Goal: Information Seeking & Learning: Learn about a topic

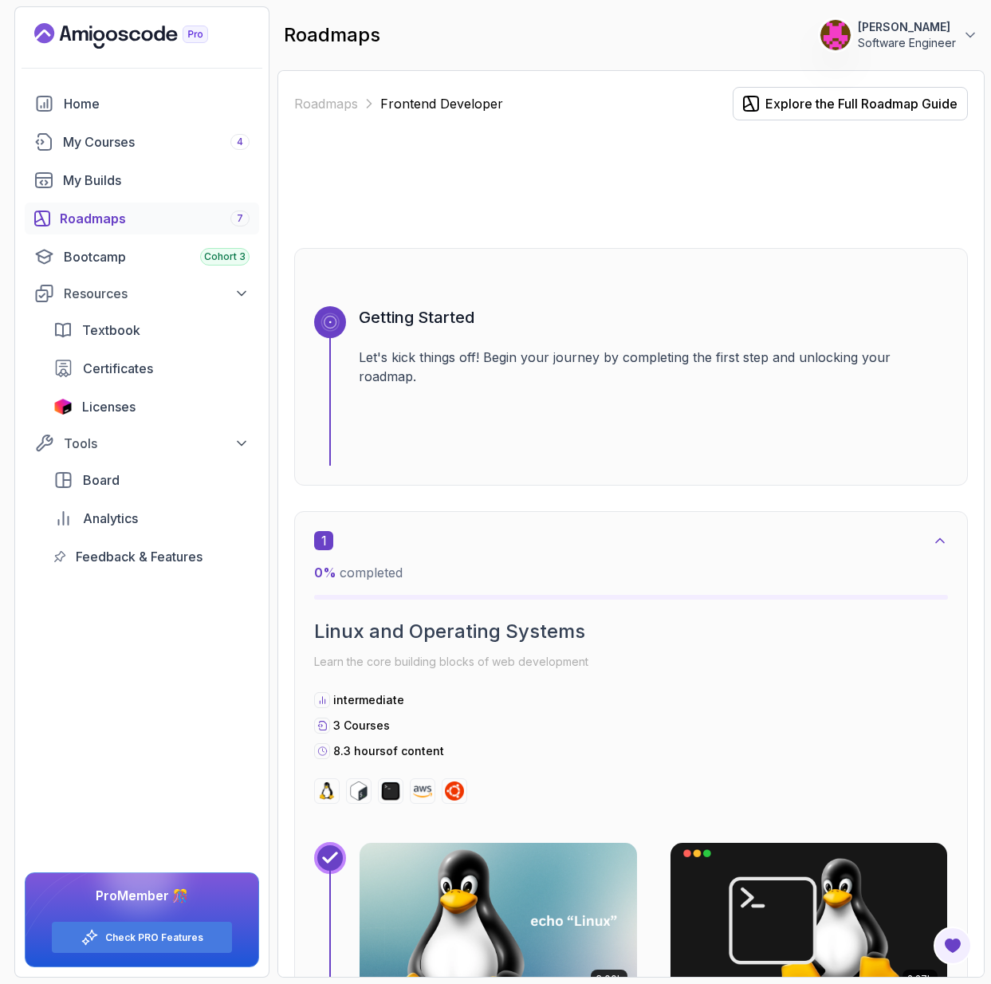
click at [100, 219] on div "Roadmaps 7" at bounding box center [155, 218] width 190 height 19
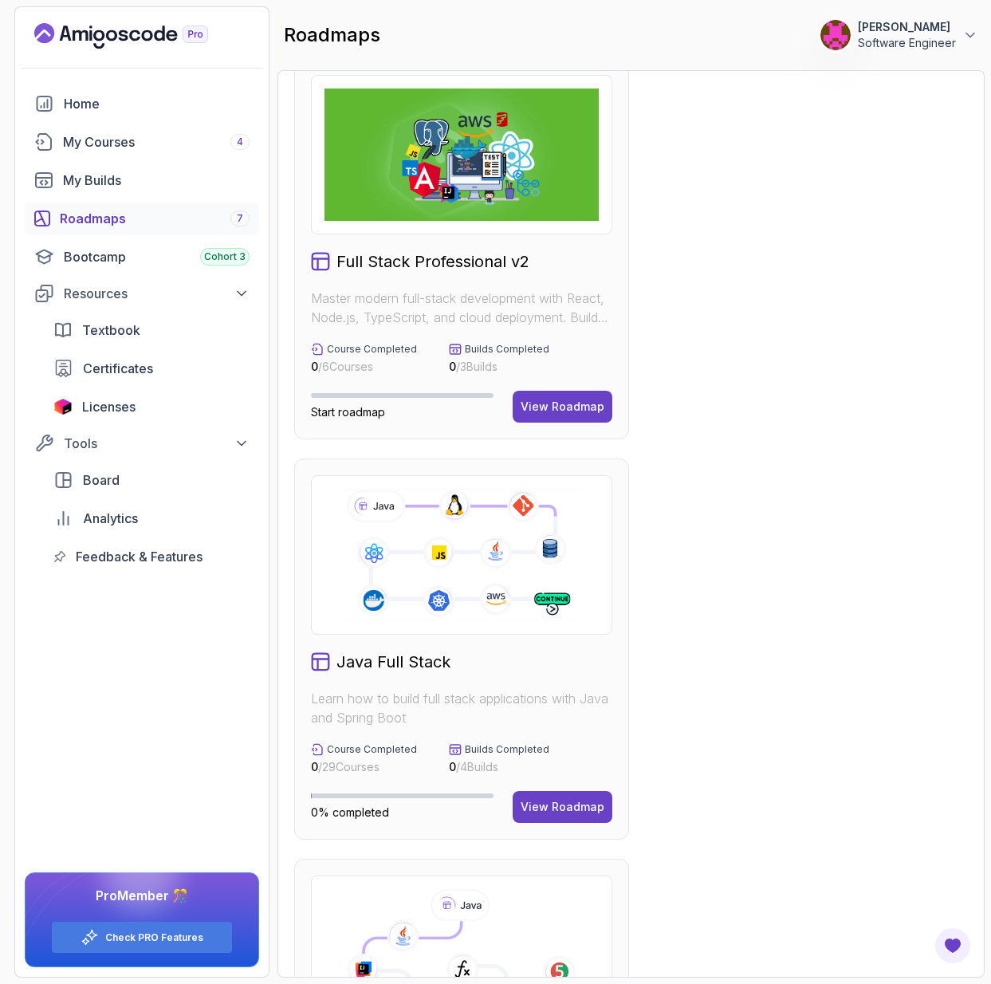
scroll to position [33, 0]
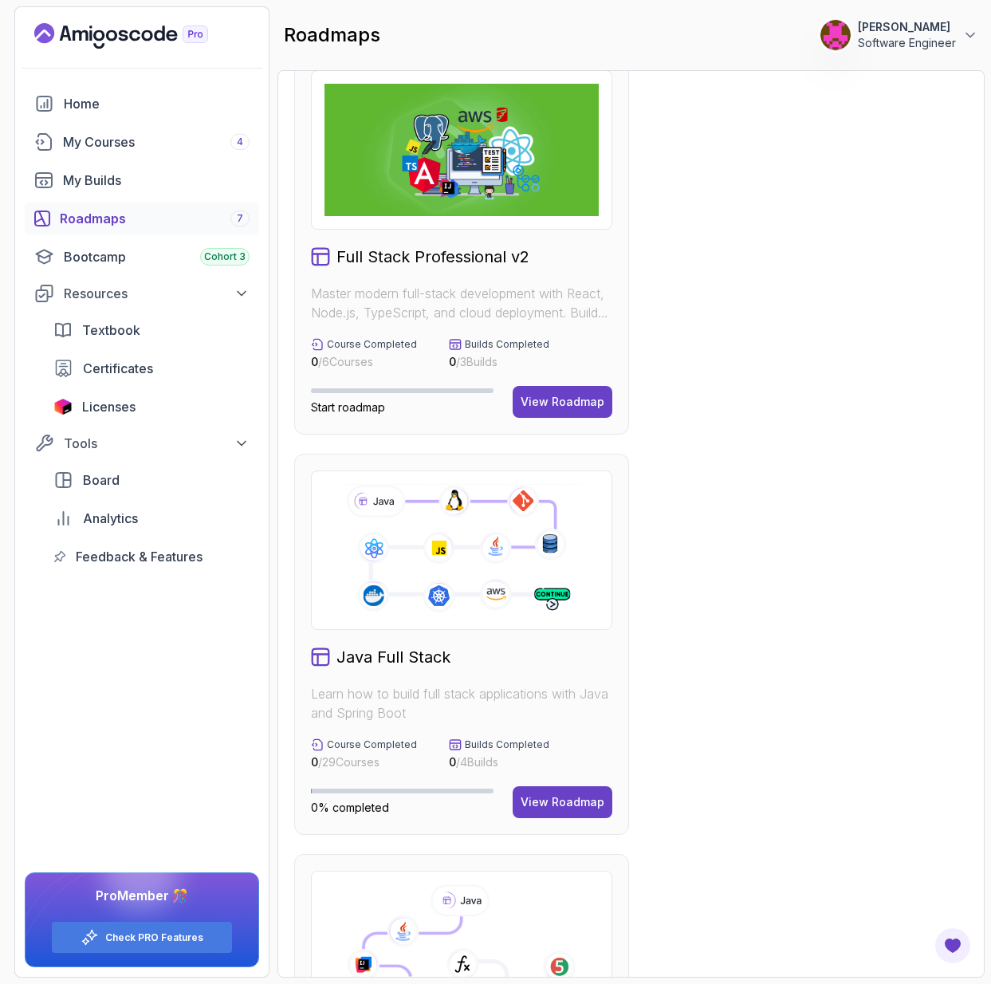
click at [454, 650] on div "Java Full Stack" at bounding box center [461, 657] width 301 height 22
click at [456, 619] on div at bounding box center [461, 549] width 301 height 159
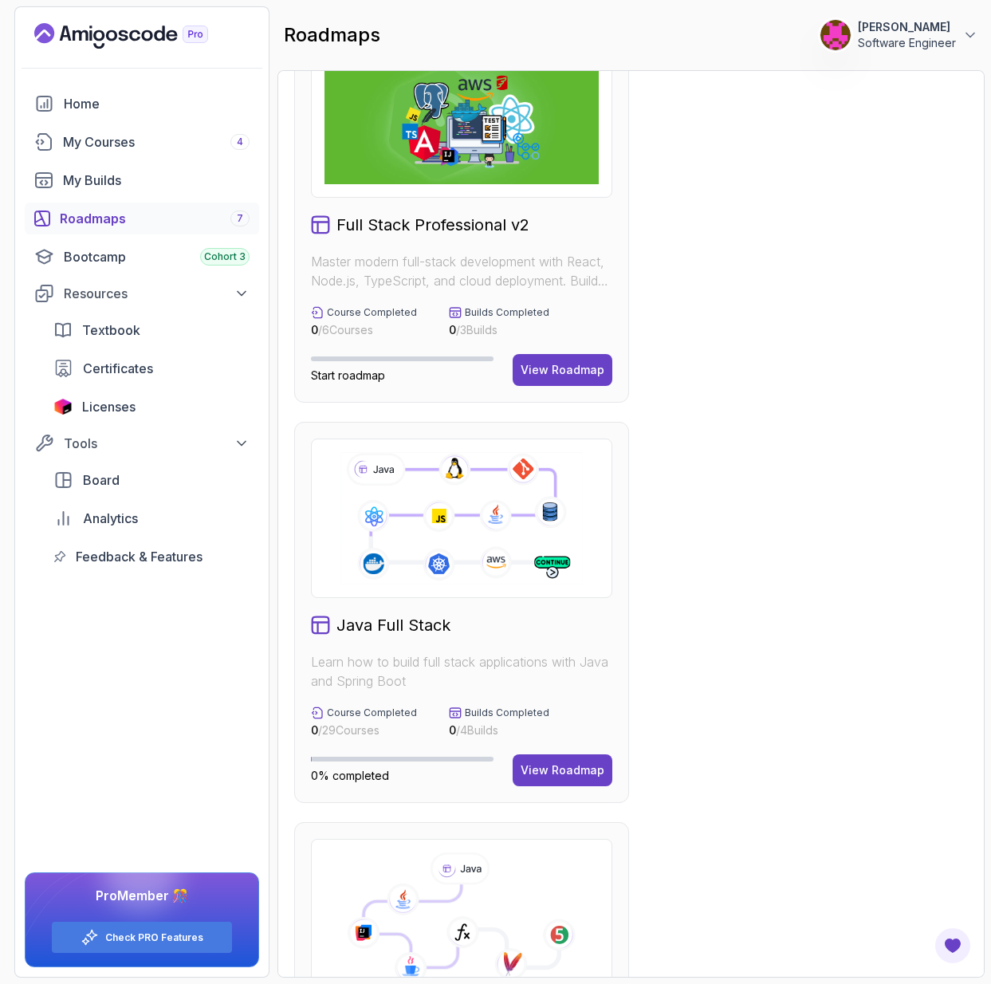
scroll to position [380, 0]
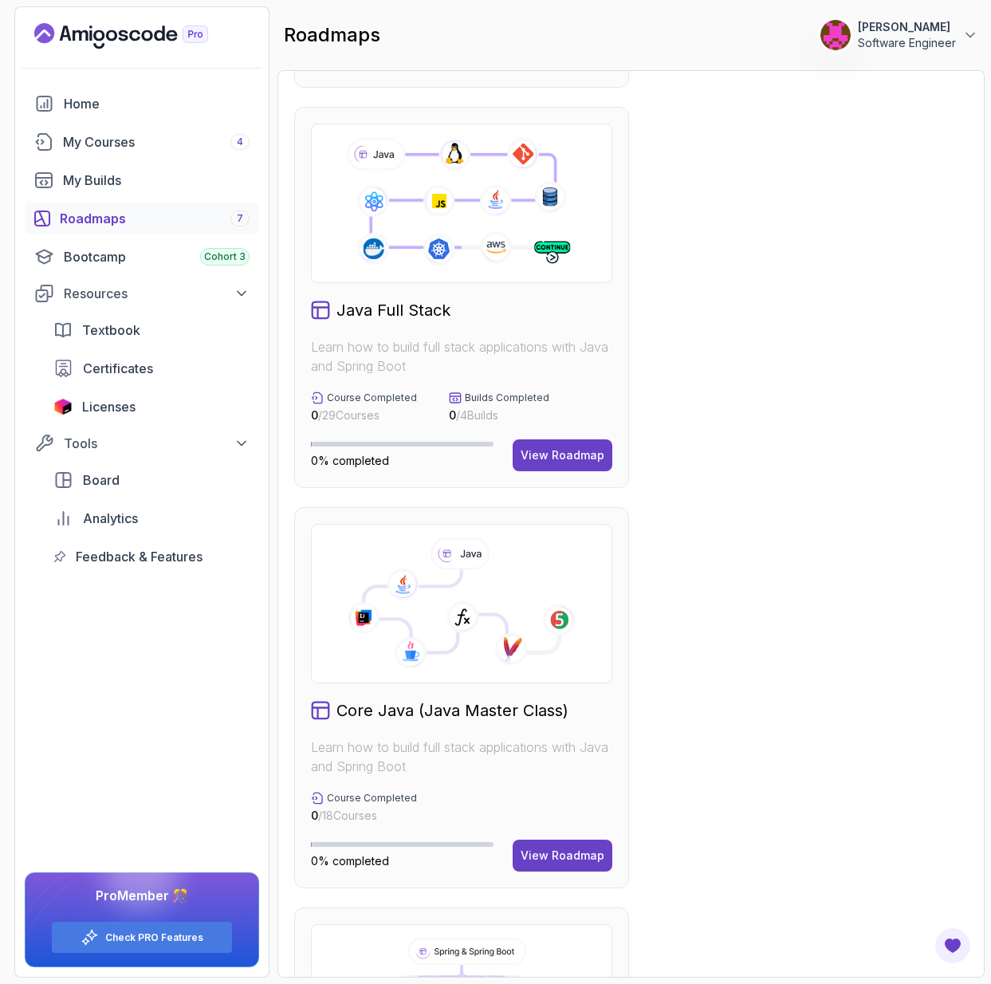
click at [351, 310] on h2 "Java Full Stack" at bounding box center [393, 310] width 114 height 22
click at [550, 450] on div "View Roadmap" at bounding box center [563, 455] width 84 height 16
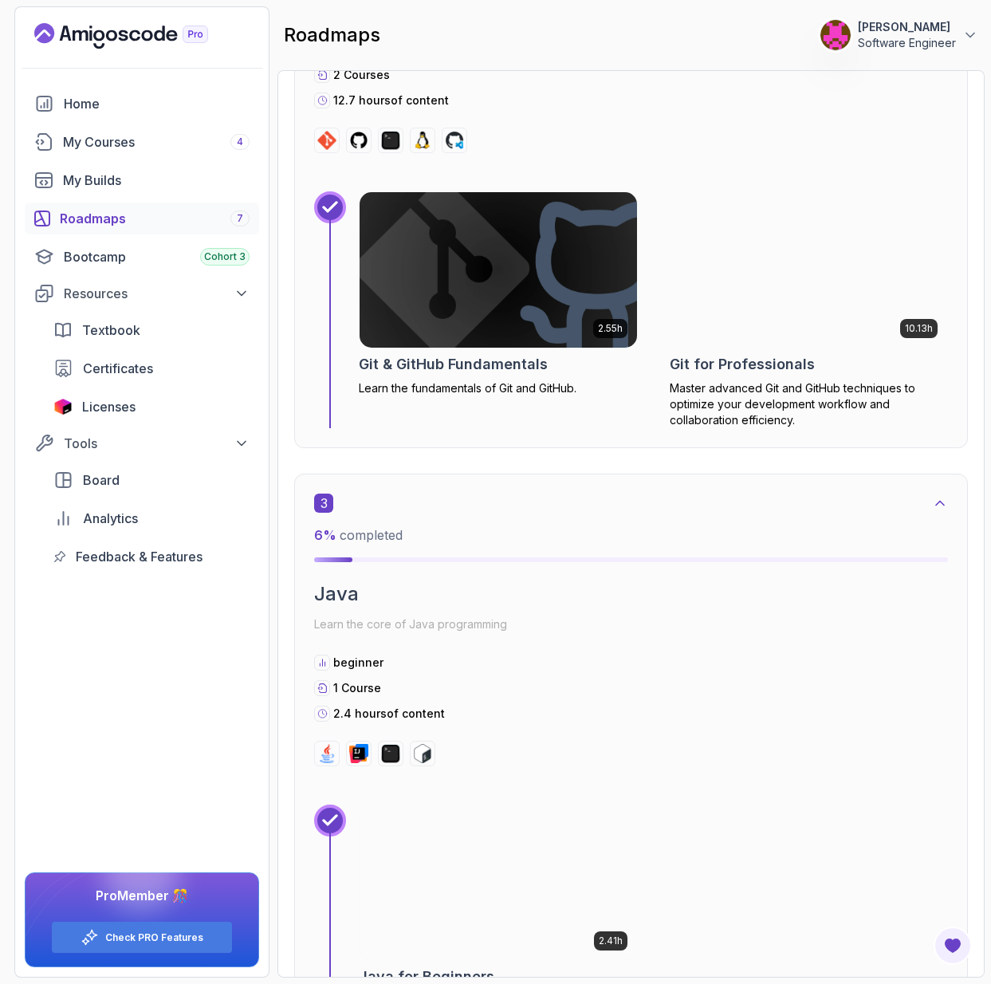
scroll to position [1435, 0]
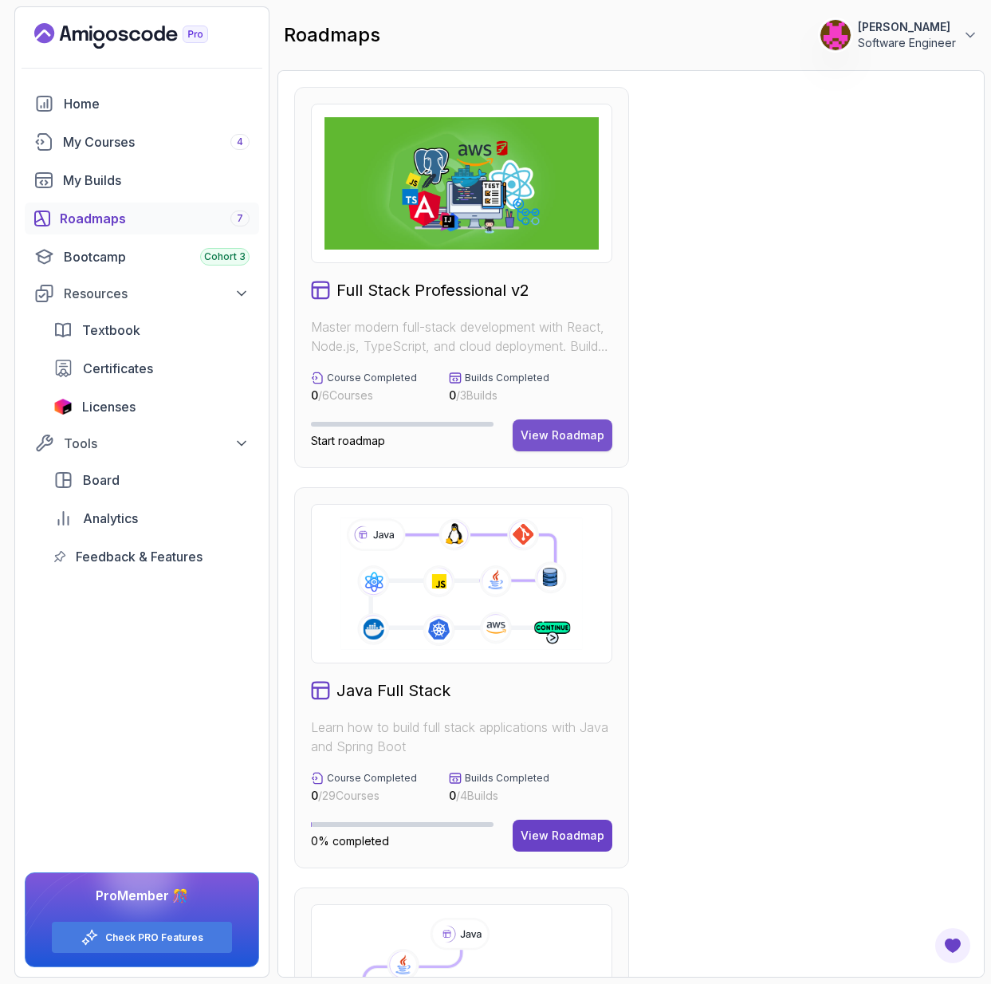
click at [562, 425] on button "View Roadmap" at bounding box center [563, 435] width 100 height 32
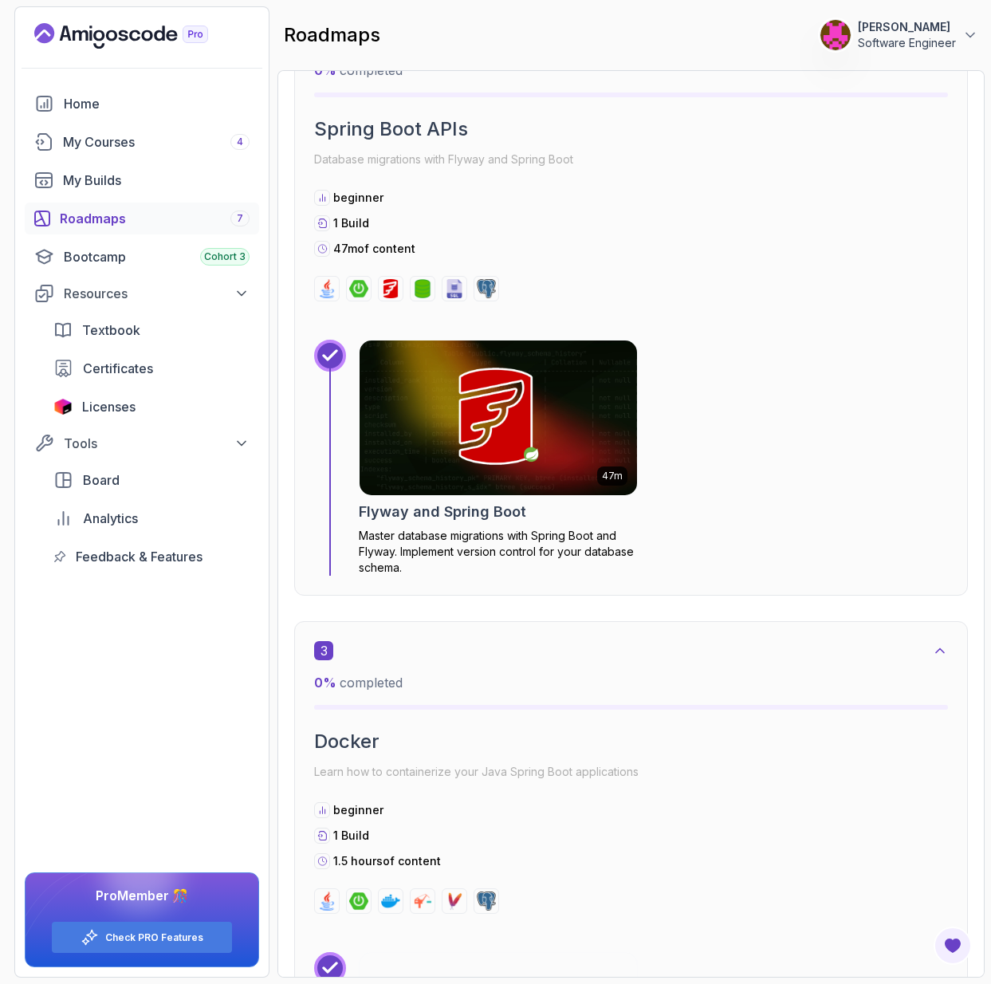
scroll to position [1554, 0]
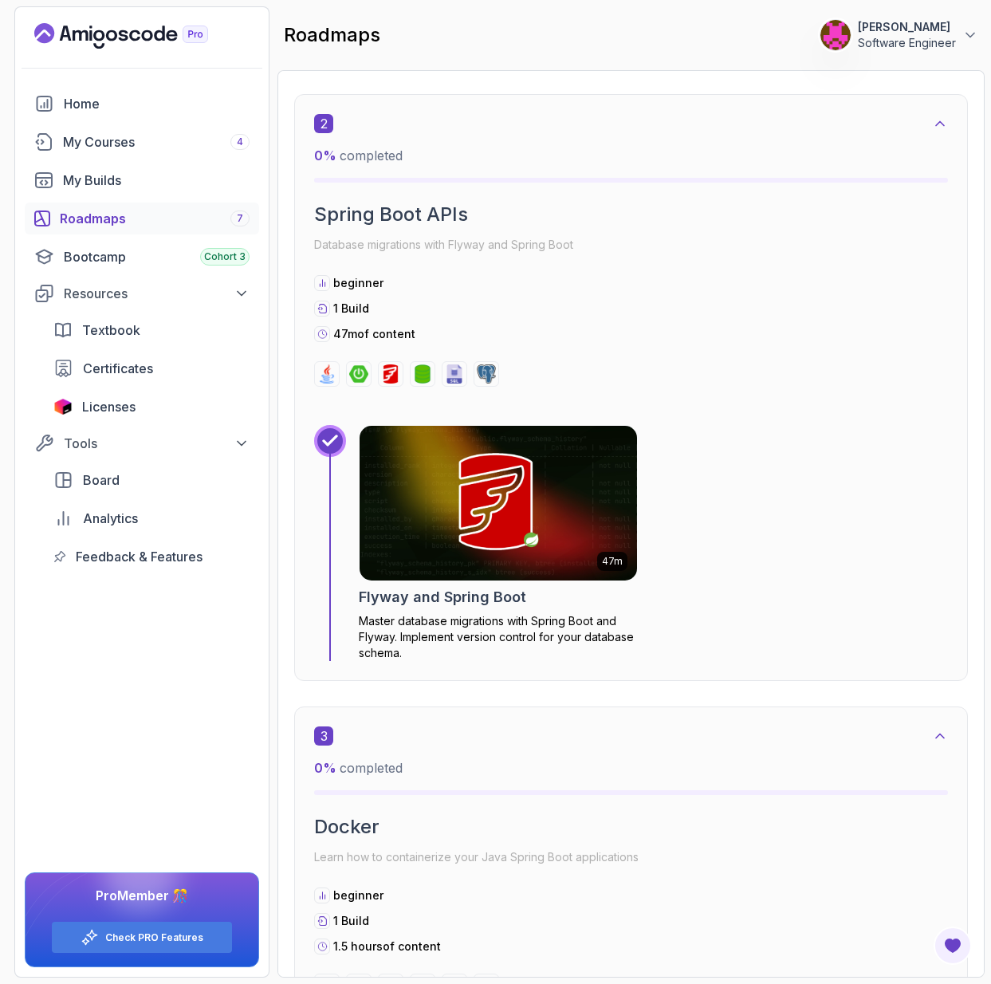
click at [432, 350] on div "2 0 % completed Spring Boot APIs Database migrations with Flyway and Spring Boo…" at bounding box center [631, 250] width 634 height 273
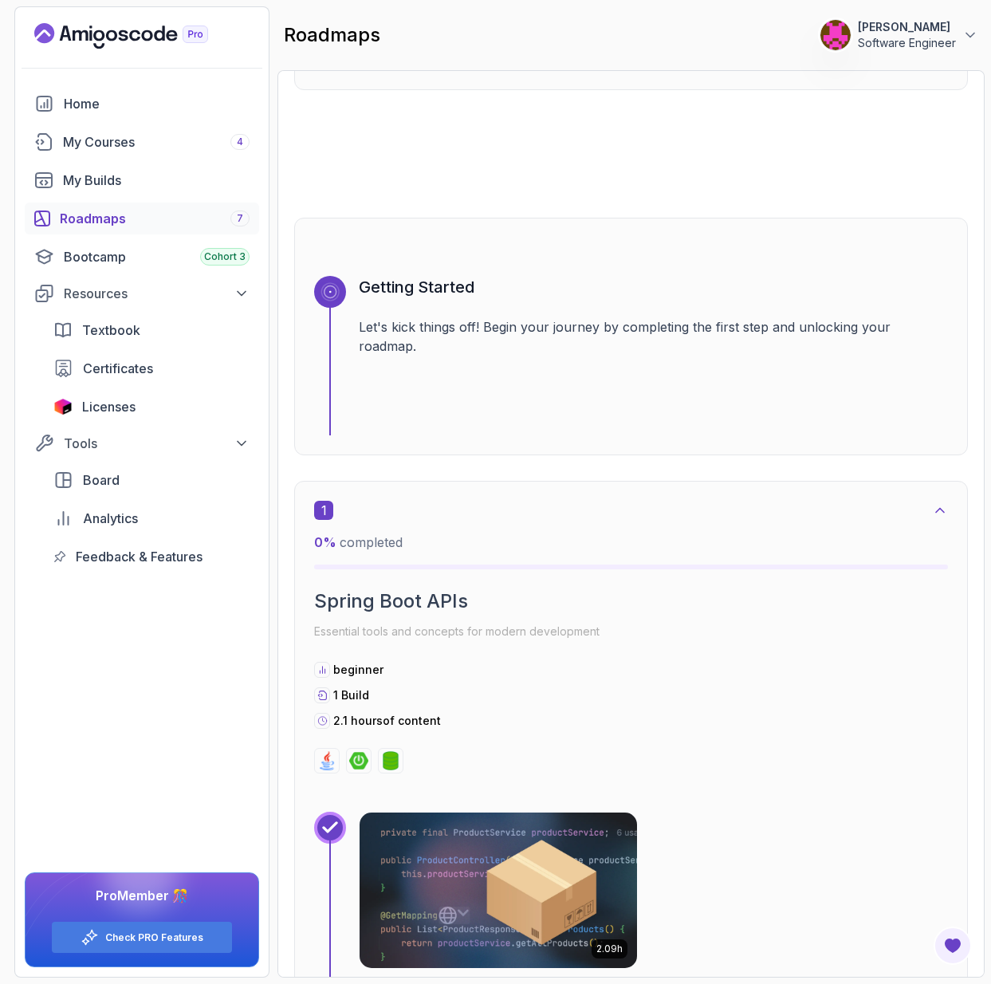
scroll to position [578, 0]
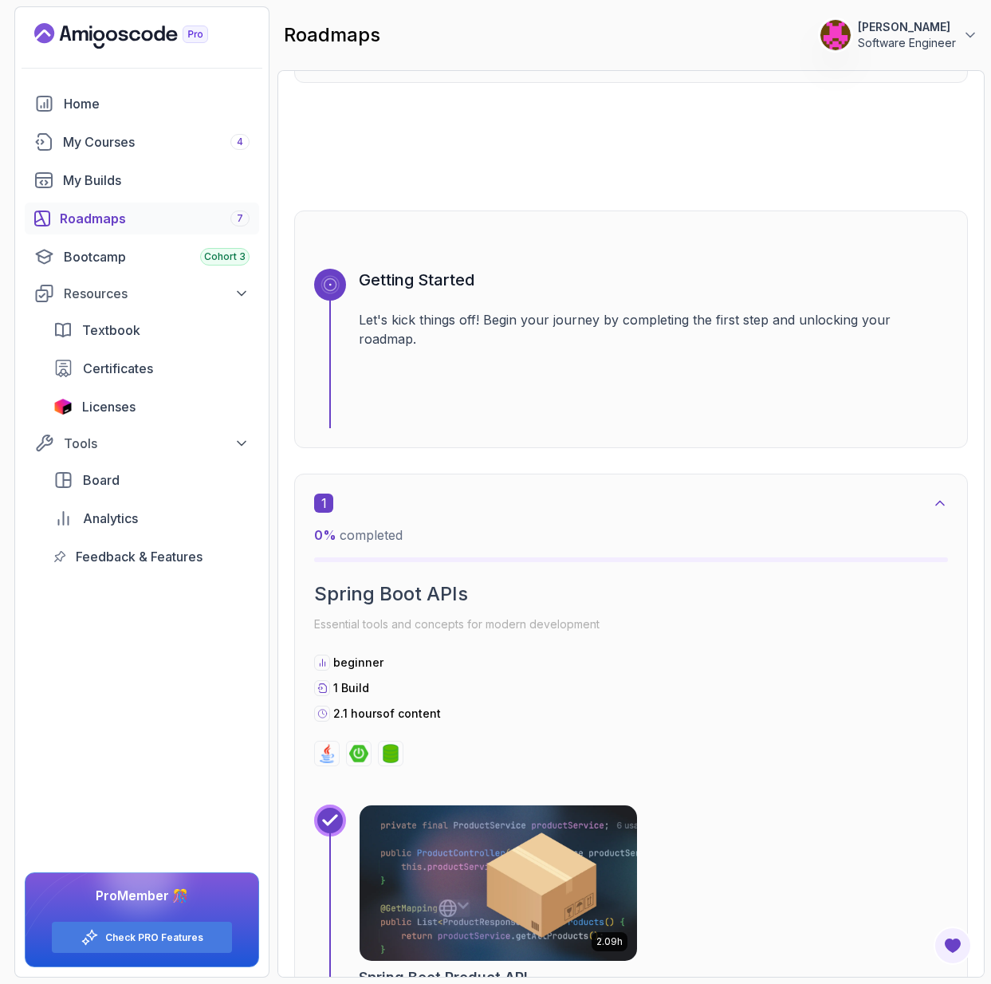
click at [560, 768] on div "1 0 % completed Spring Boot APIs Essential tools and concepts for modern develo…" at bounding box center [631, 759] width 674 height 572
click at [553, 855] on img at bounding box center [497, 882] width 291 height 163
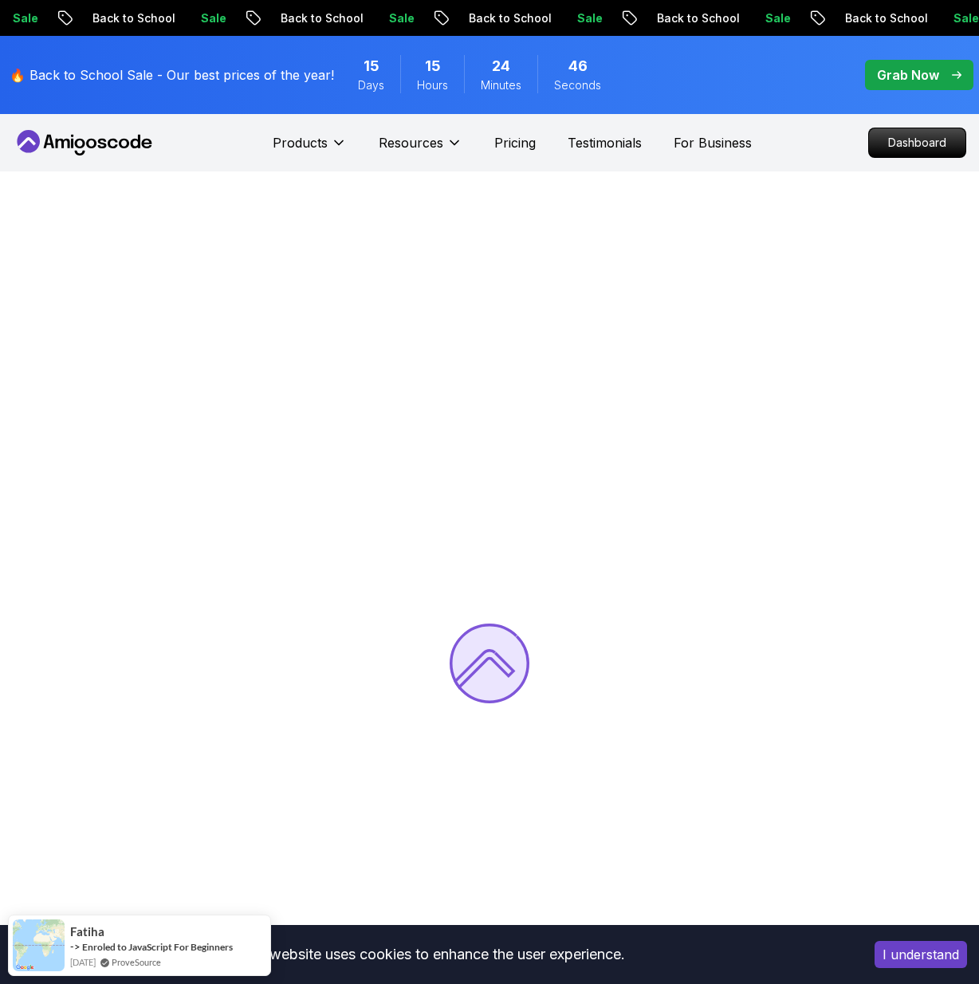
click at [921, 948] on button "I understand" at bounding box center [920, 954] width 92 height 27
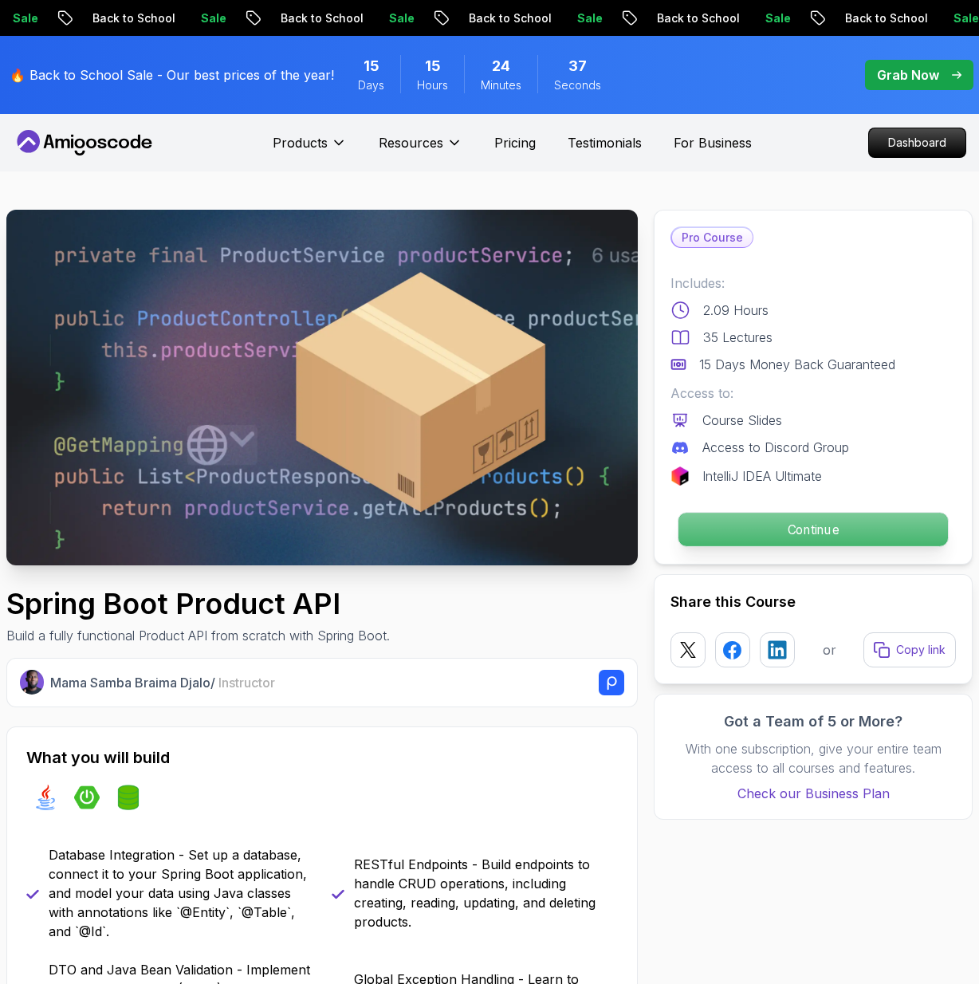
click at [733, 536] on p "Continue" at bounding box center [812, 529] width 269 height 33
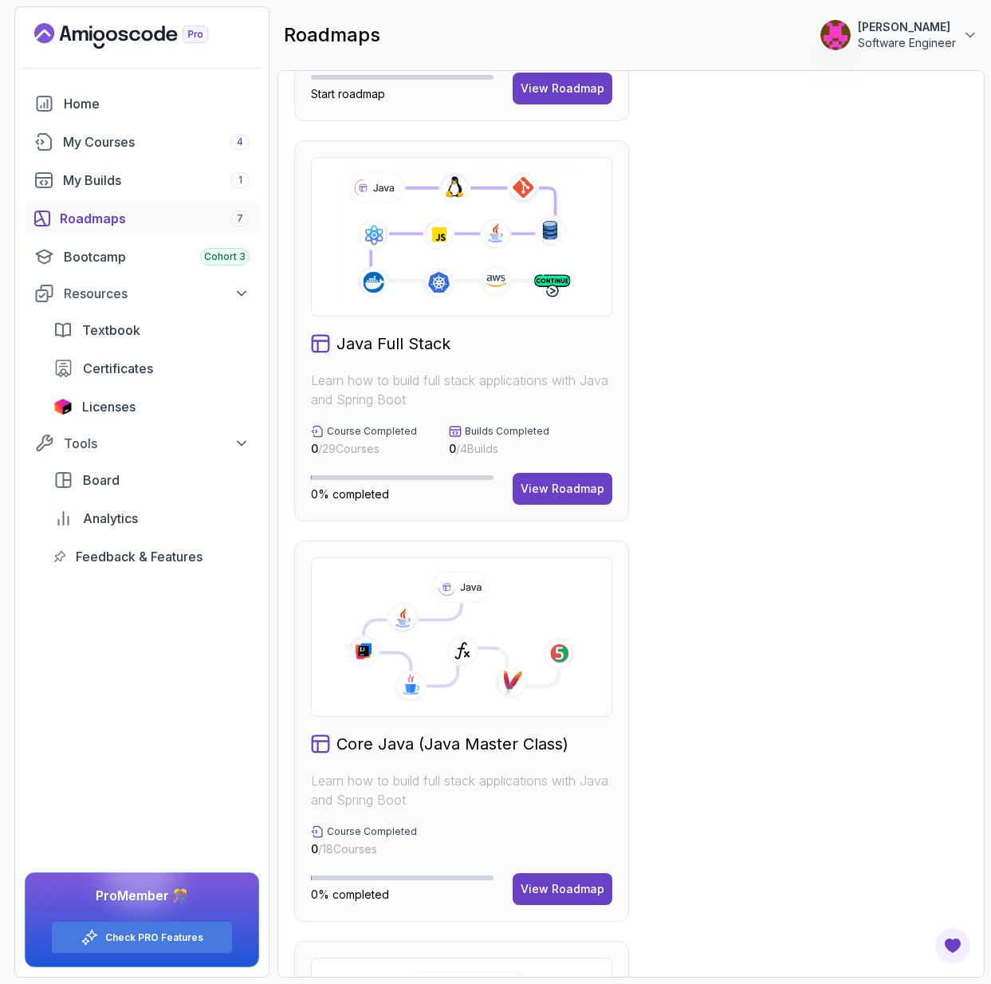
scroll to position [375, 0]
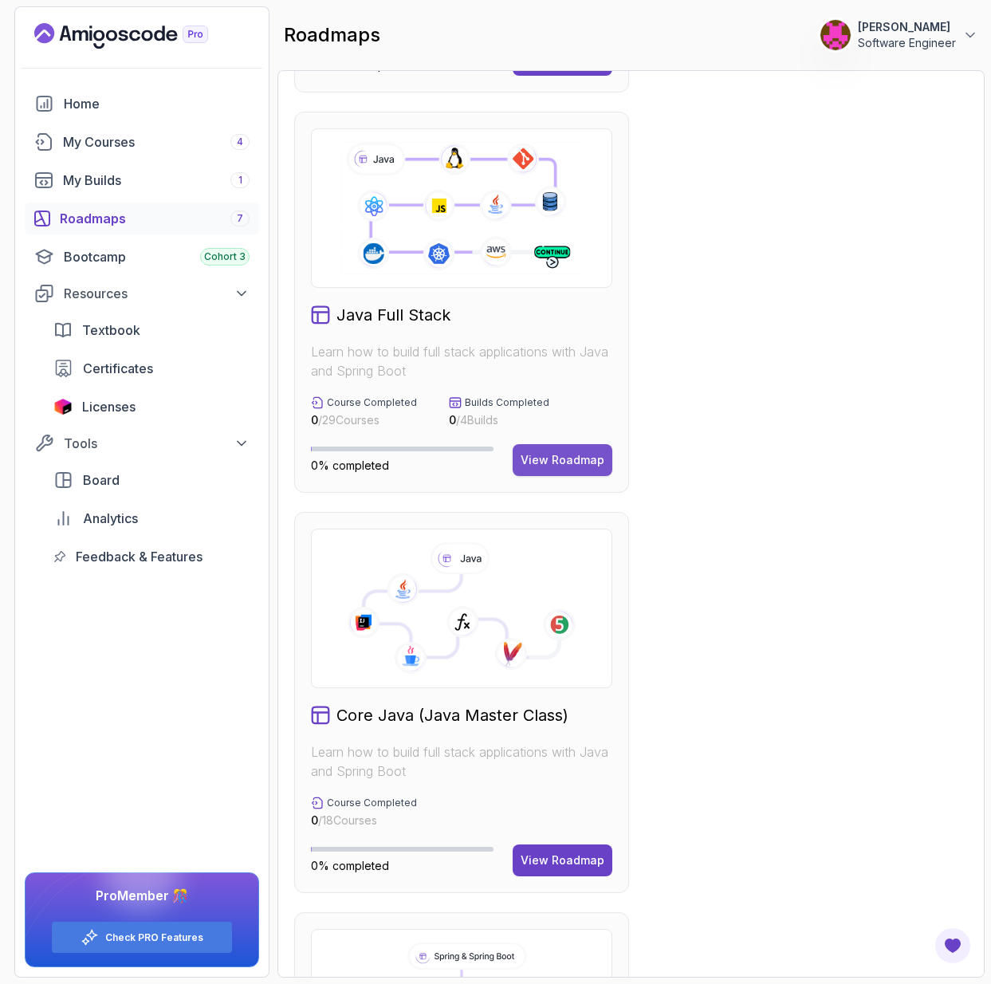
click at [522, 463] on button "View Roadmap" at bounding box center [563, 460] width 100 height 32
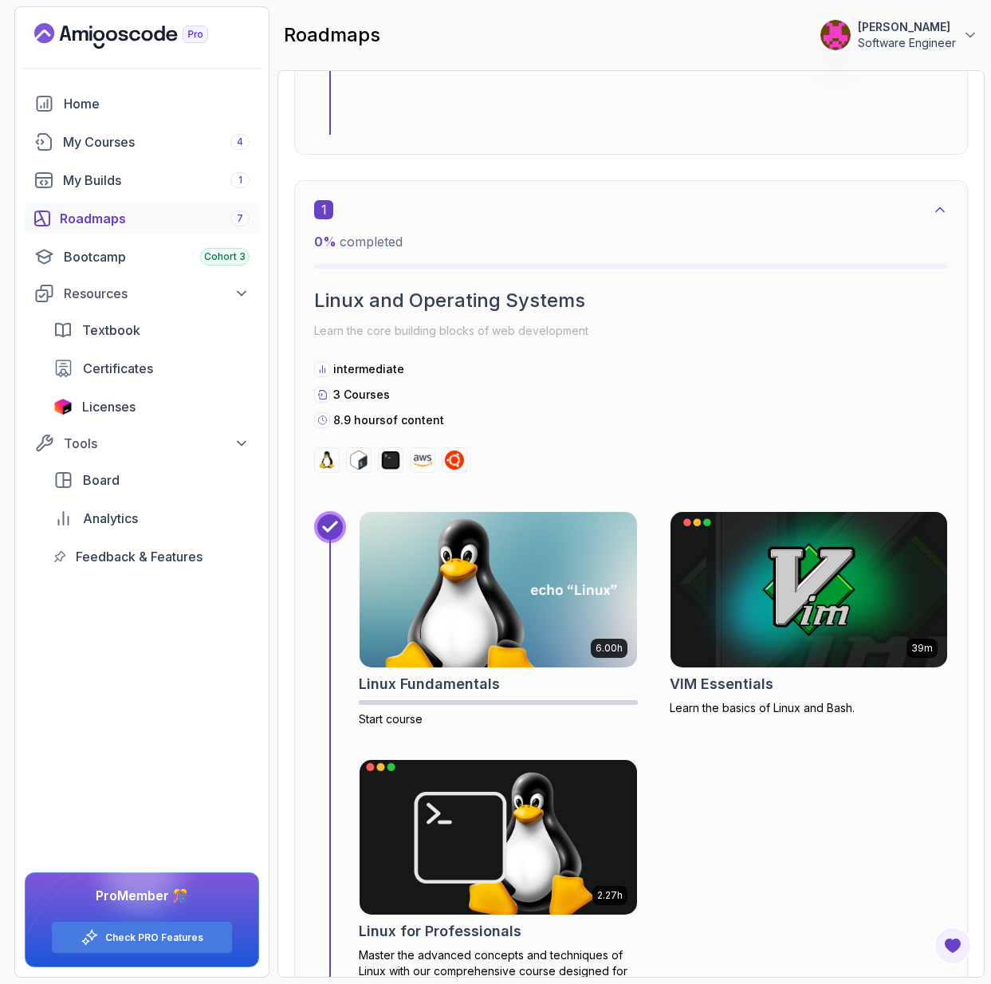
scroll to position [106, 0]
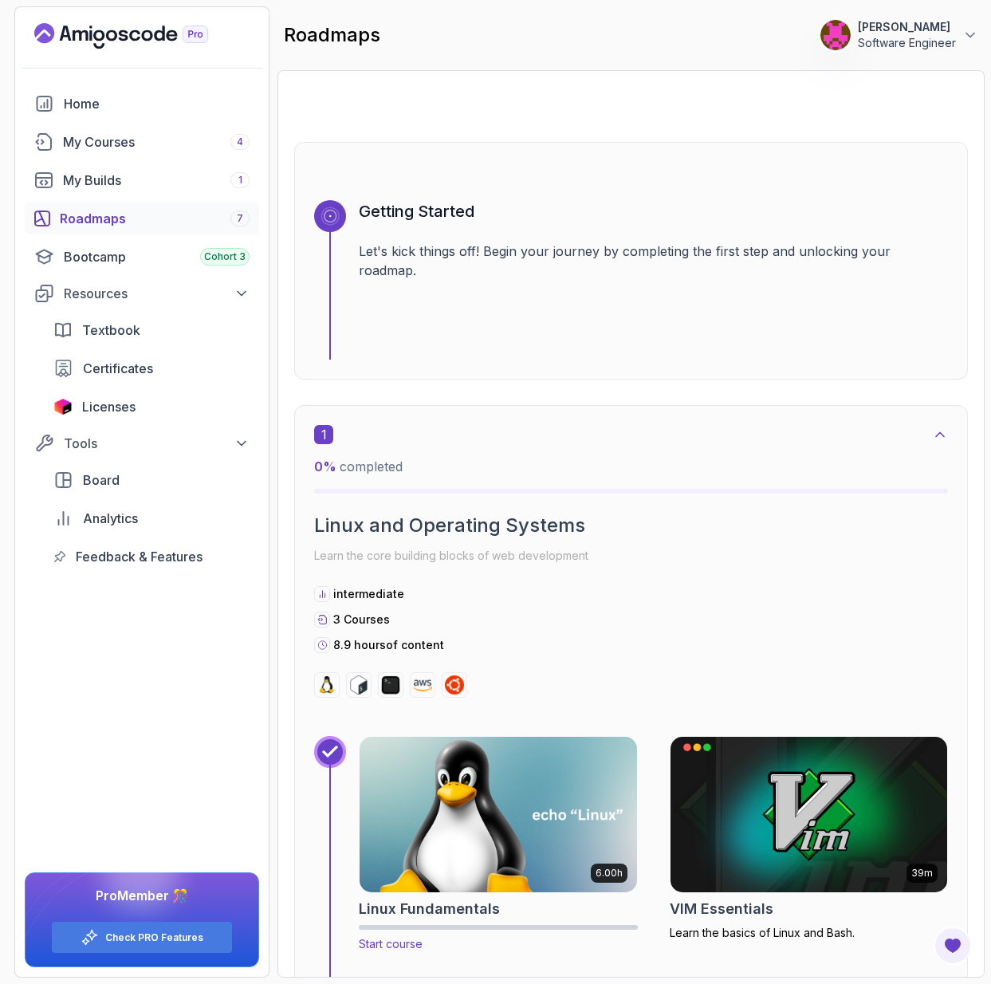
click at [473, 847] on img at bounding box center [497, 814] width 291 height 163
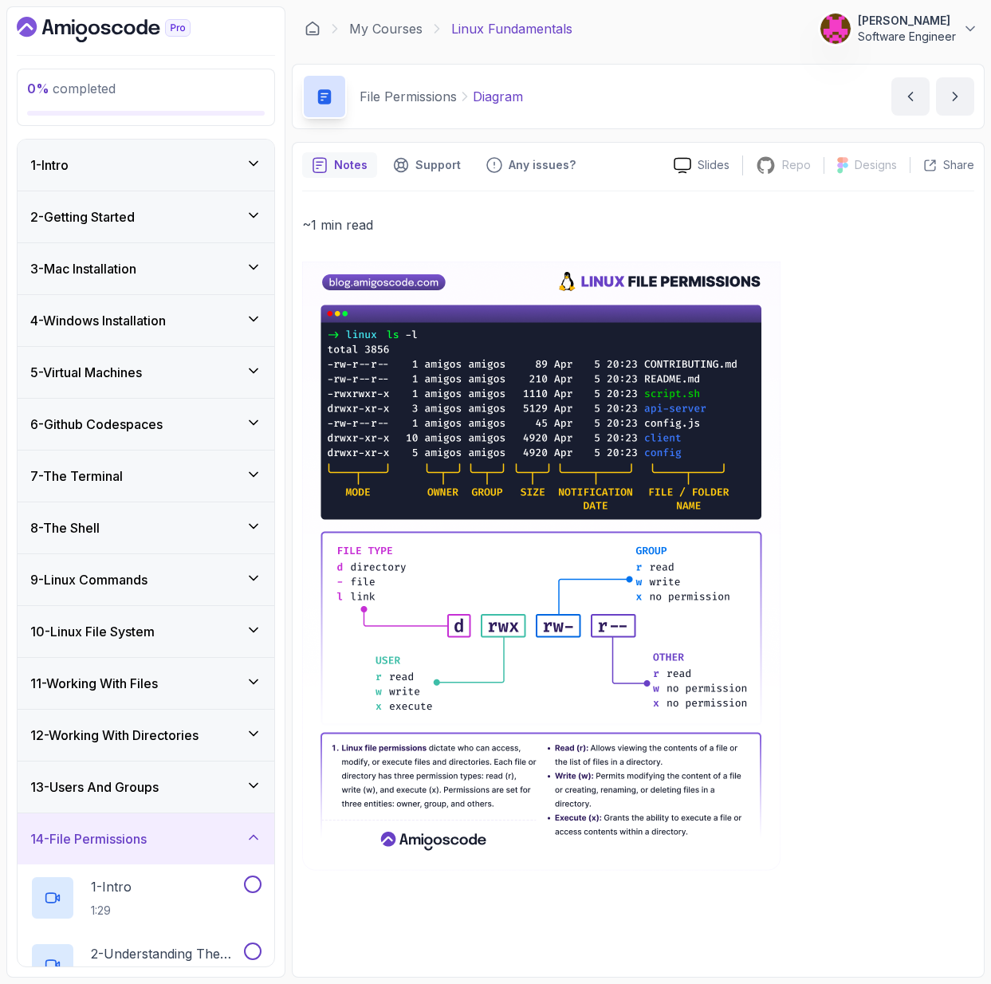
click at [418, 442] on img at bounding box center [541, 565] width 478 height 609
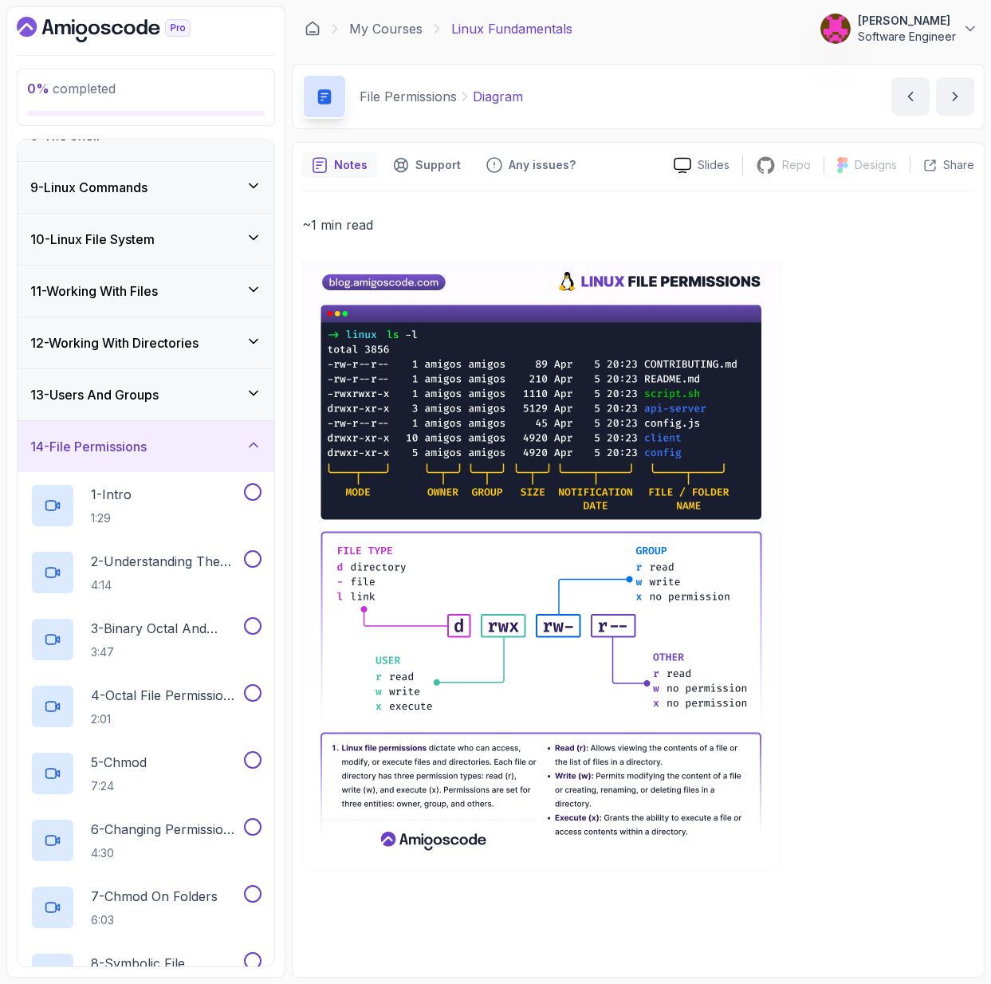
scroll to position [443, 0]
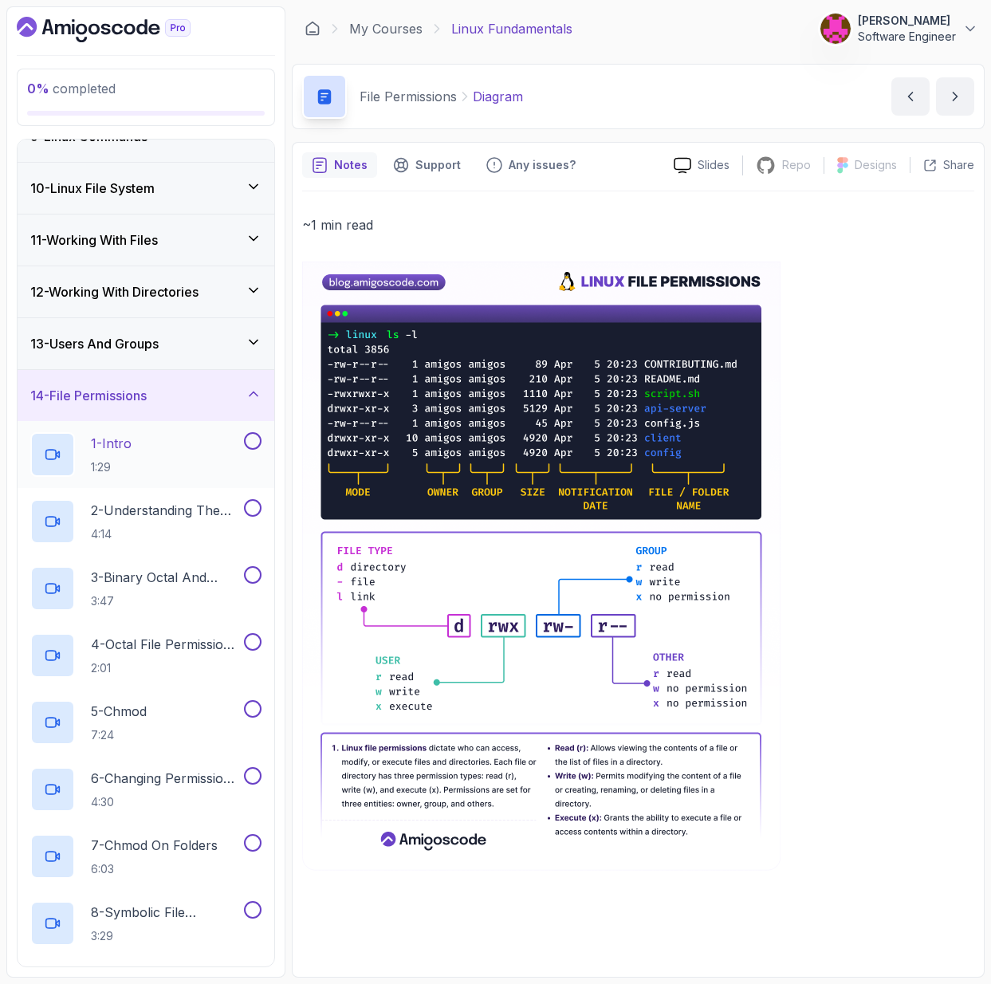
click at [250, 442] on button at bounding box center [253, 441] width 18 height 18
click at [204, 450] on div "1 - Intro 1:29" at bounding box center [135, 454] width 210 height 45
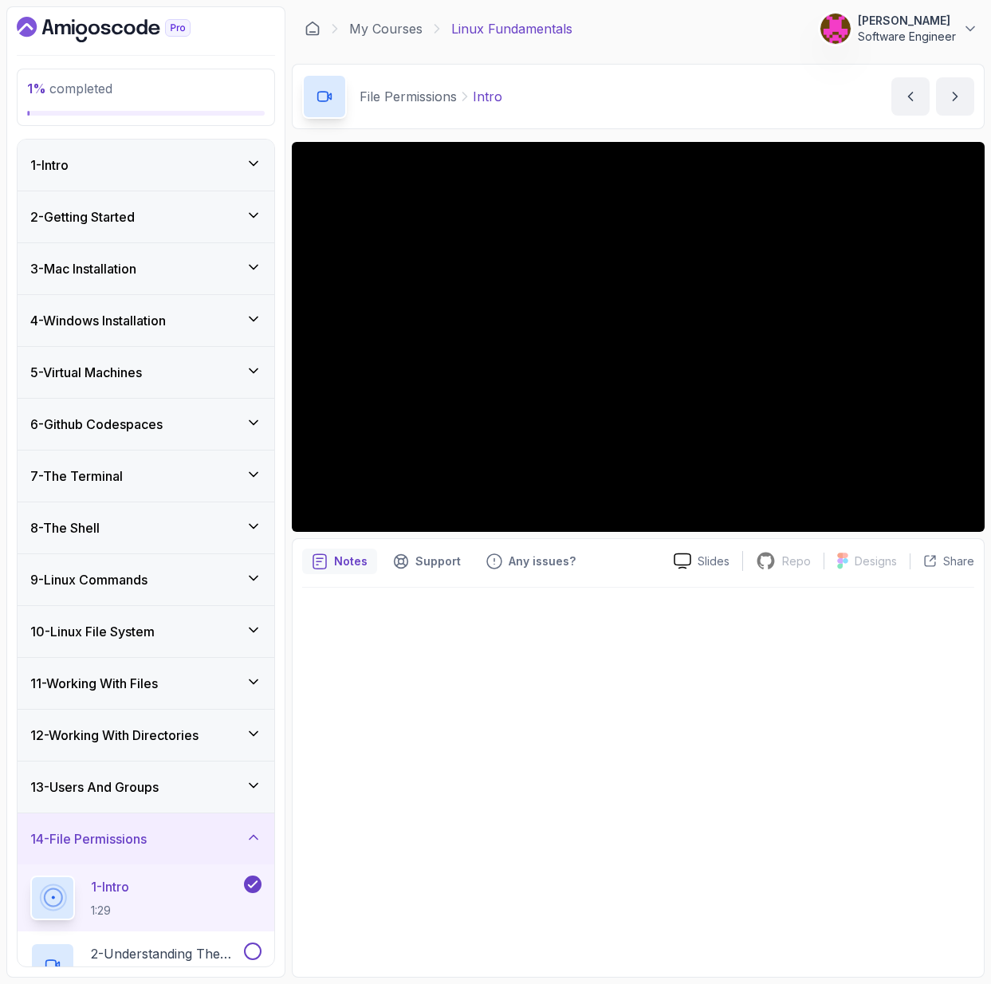
click at [155, 159] on div "1 - Intro" at bounding box center [145, 164] width 231 height 19
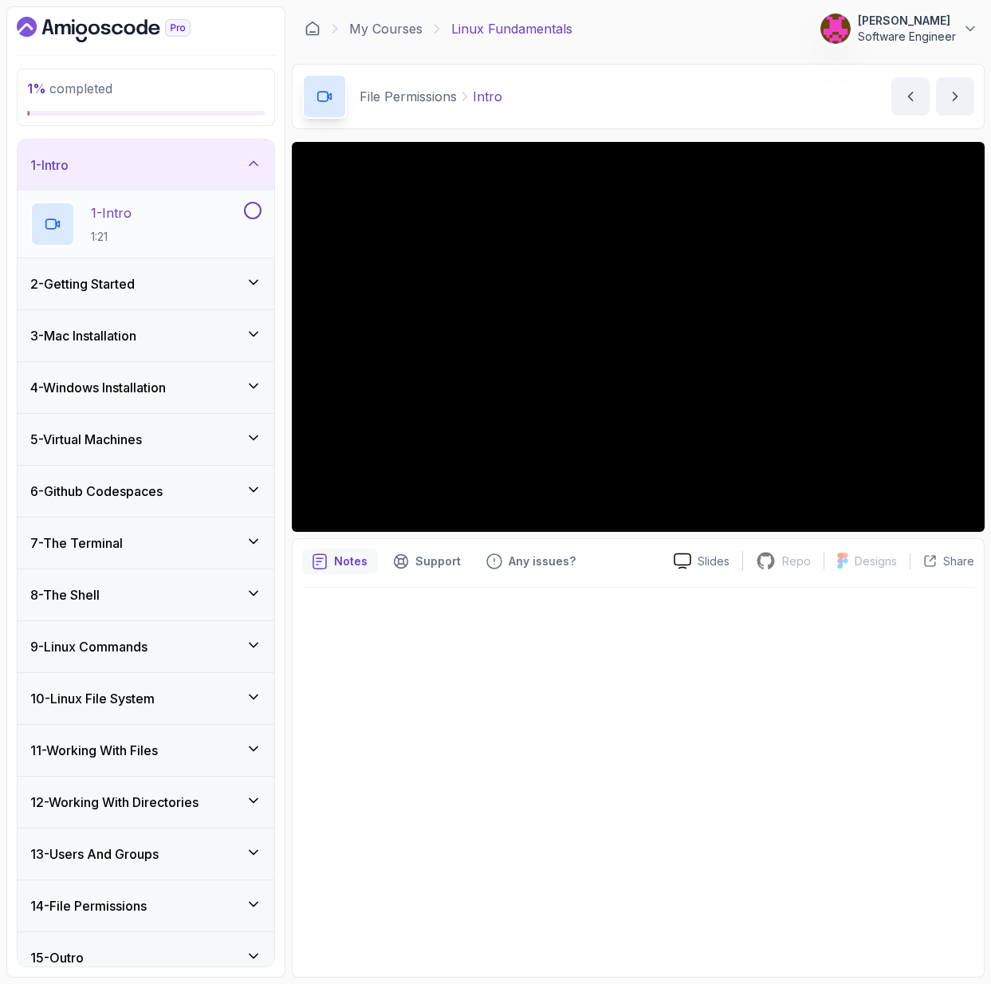
click at [139, 220] on div "1 - Intro 1:21" at bounding box center [135, 224] width 210 height 45
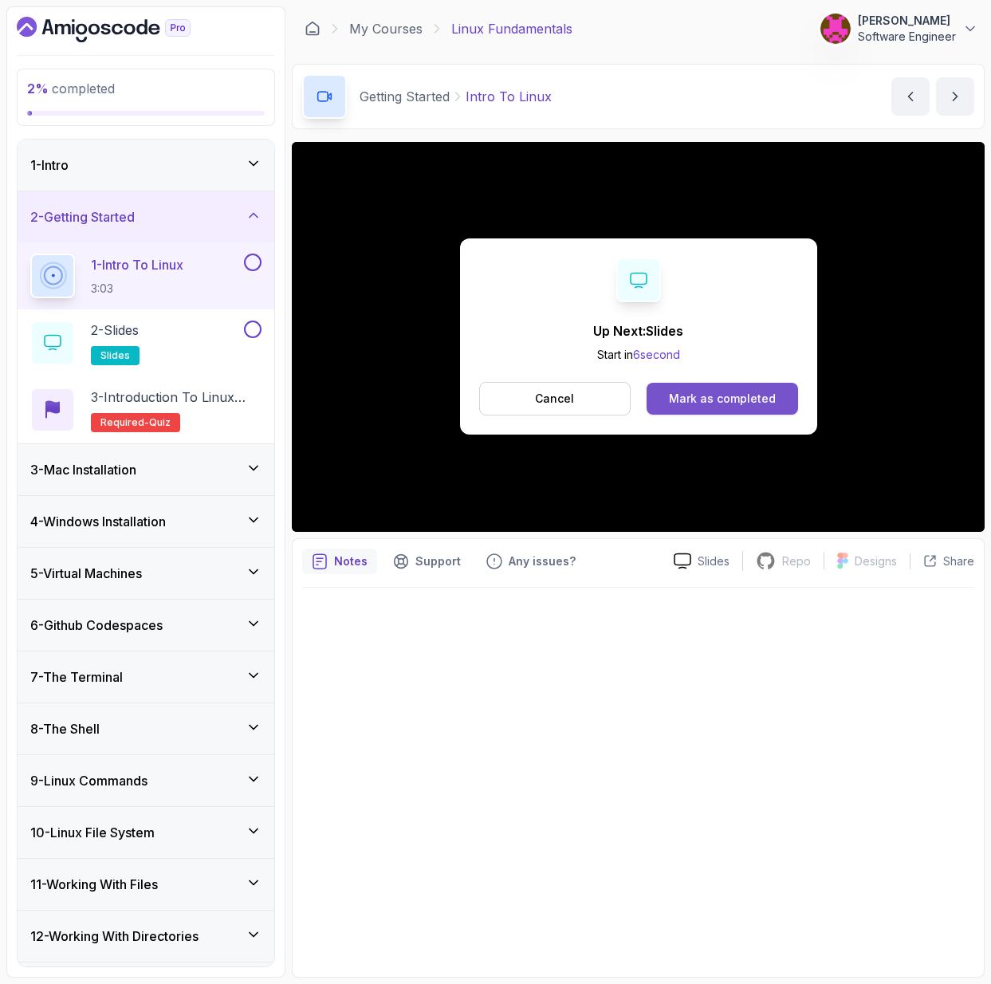
click at [685, 396] on div "Mark as completed" at bounding box center [722, 399] width 107 height 16
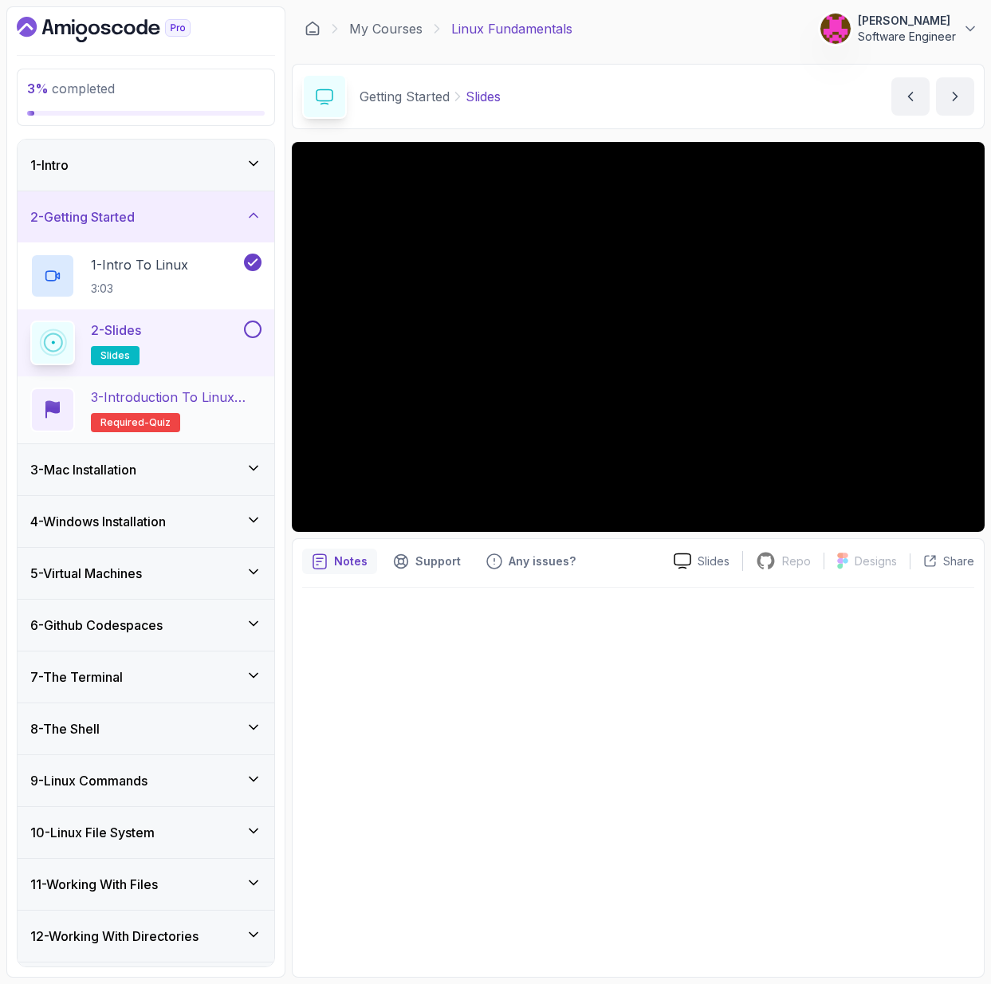
click at [143, 397] on p "3 - Introduction to Linux Quiz" at bounding box center [176, 396] width 171 height 19
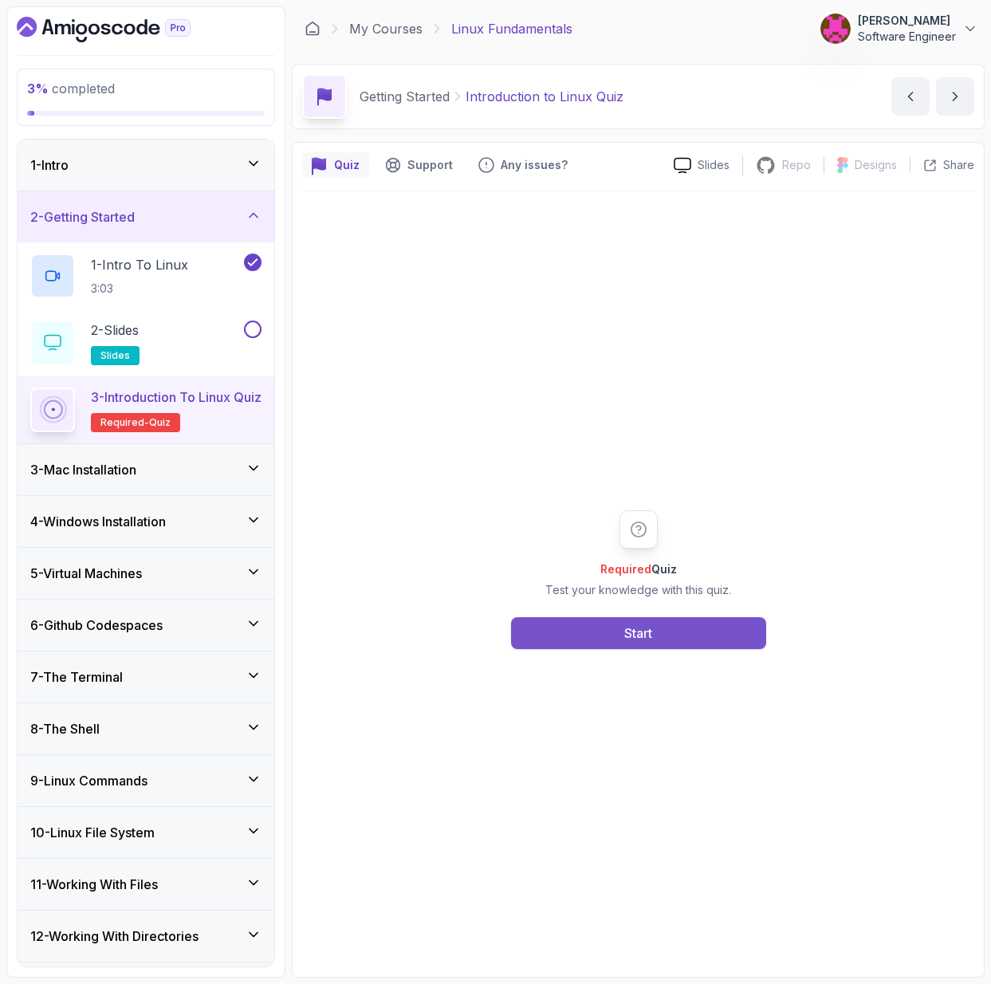
click at [607, 634] on button "Start" at bounding box center [638, 633] width 255 height 32
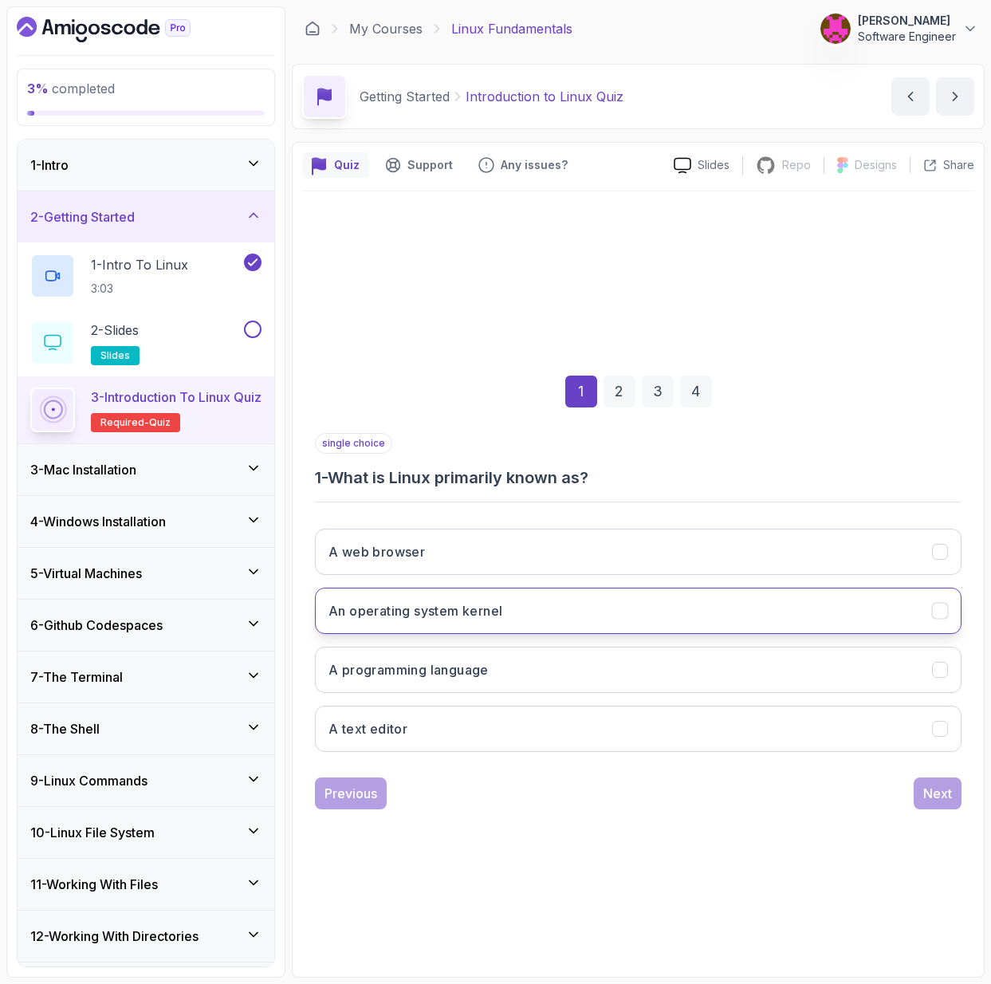
click at [490, 622] on button "An operating system kernel" at bounding box center [638, 610] width 646 height 46
click at [937, 793] on div "Next" at bounding box center [937, 793] width 29 height 19
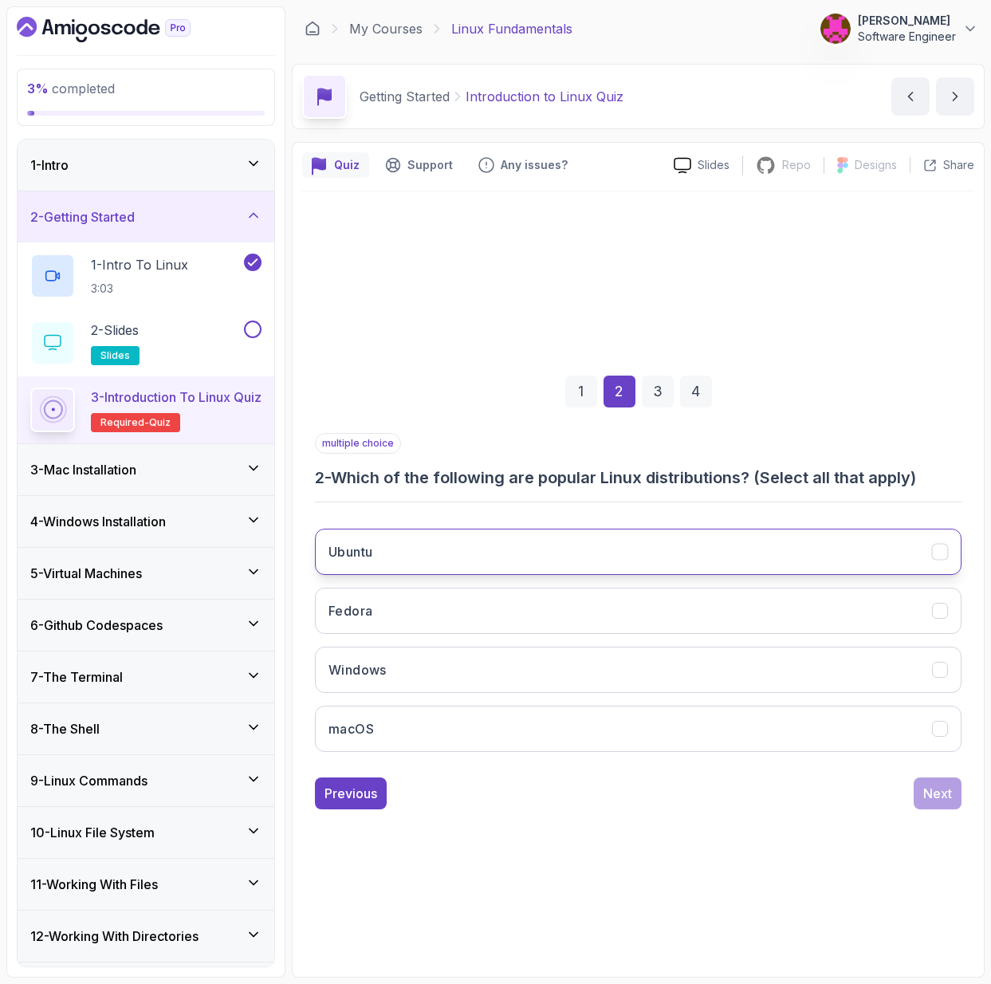
click at [434, 557] on button "Ubuntu" at bounding box center [638, 551] width 646 height 46
click at [769, 554] on button "Ubuntu" at bounding box center [638, 551] width 646 height 46
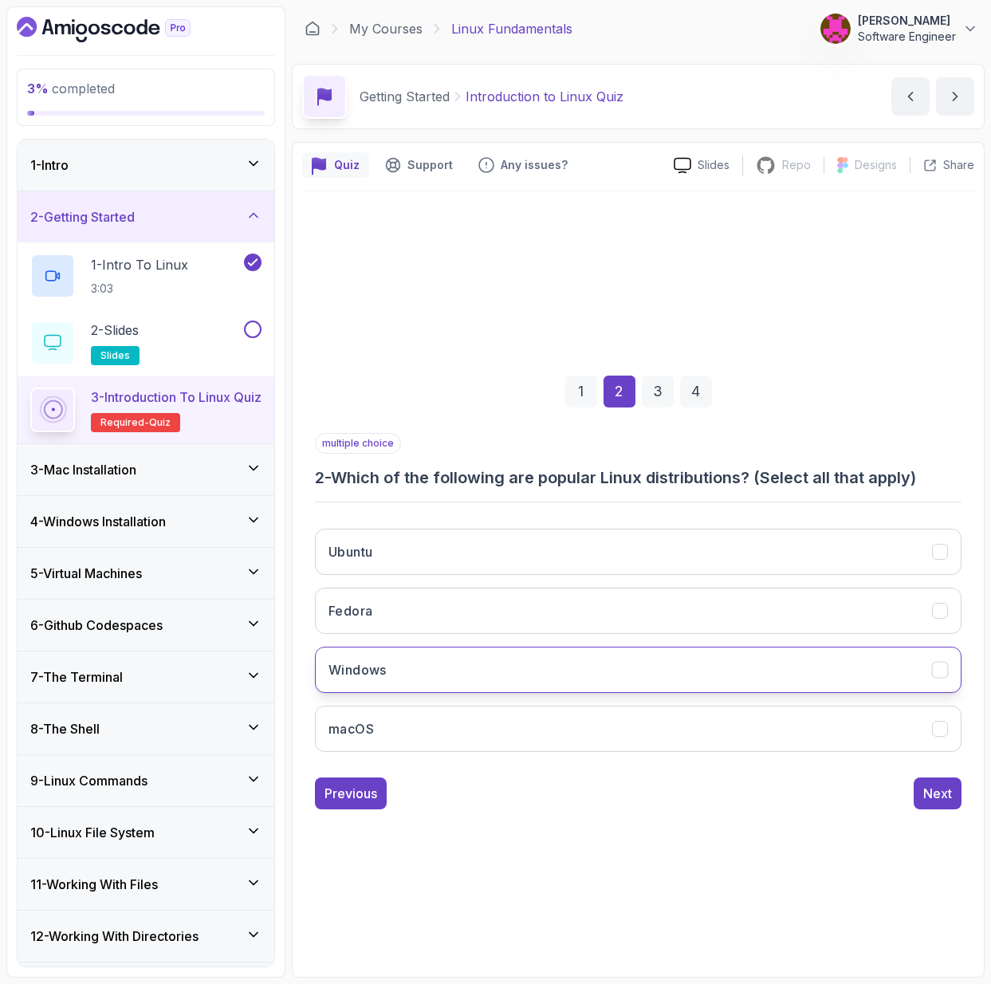
click at [723, 686] on button "Windows" at bounding box center [638, 669] width 646 height 46
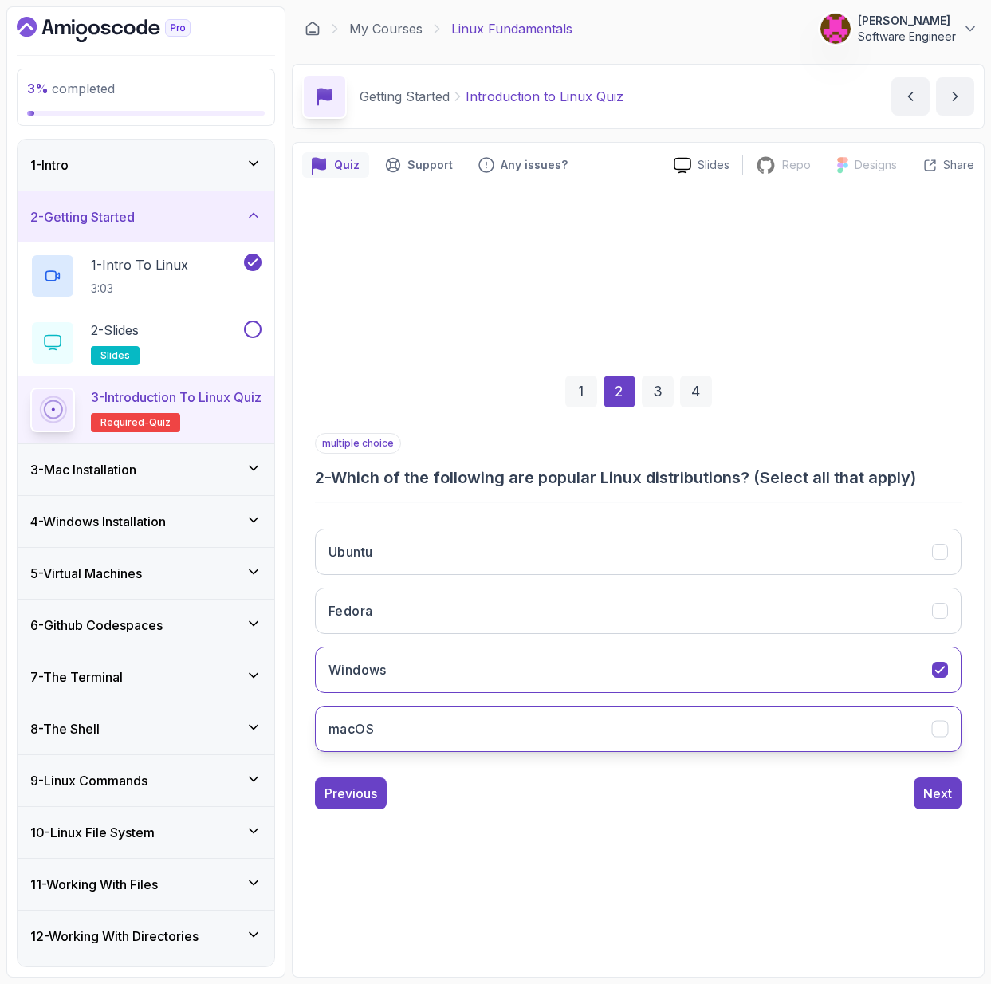
click at [729, 720] on button "macOS" at bounding box center [638, 728] width 646 height 46
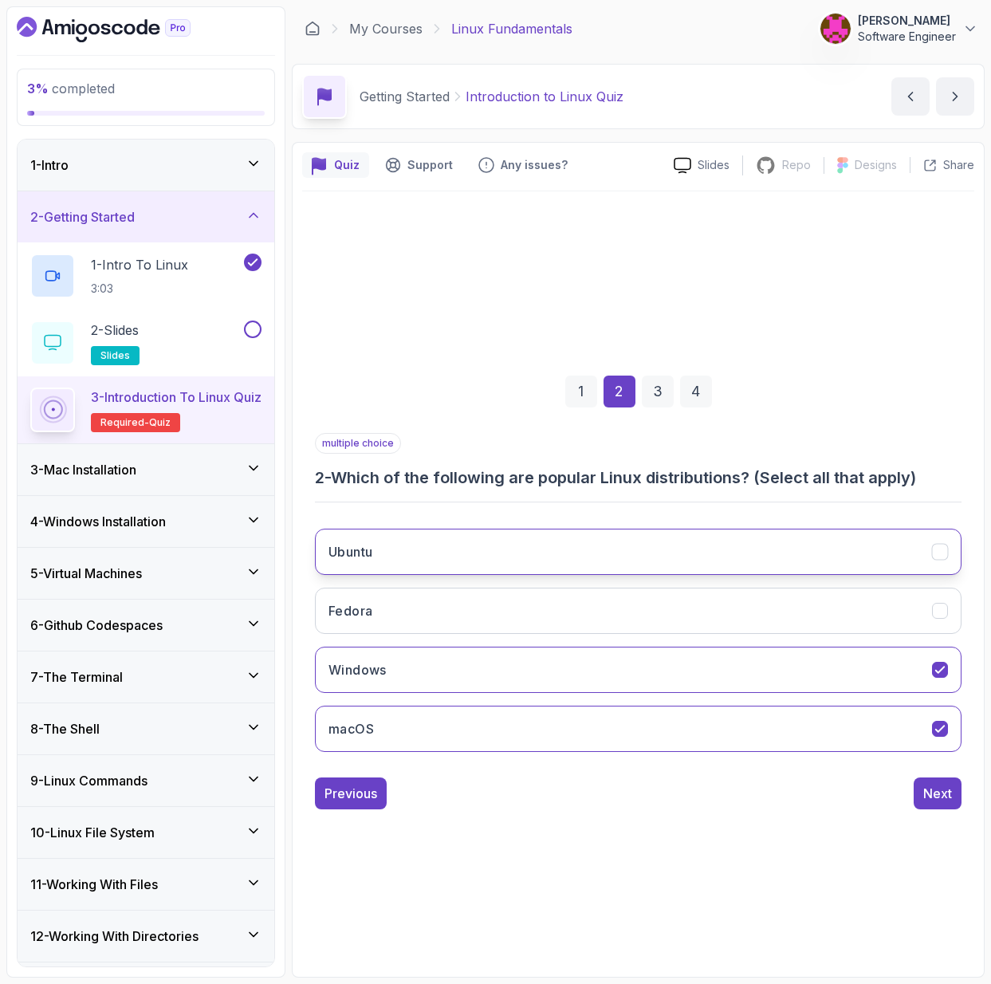
click at [871, 556] on button "Ubuntu" at bounding box center [638, 551] width 646 height 46
click at [962, 813] on div "1 2 3 4 multiple choice 2 - Which of the following are popular Linux distributi…" at bounding box center [638, 579] width 672 height 485
click at [946, 799] on div "Next" at bounding box center [937, 793] width 29 height 19
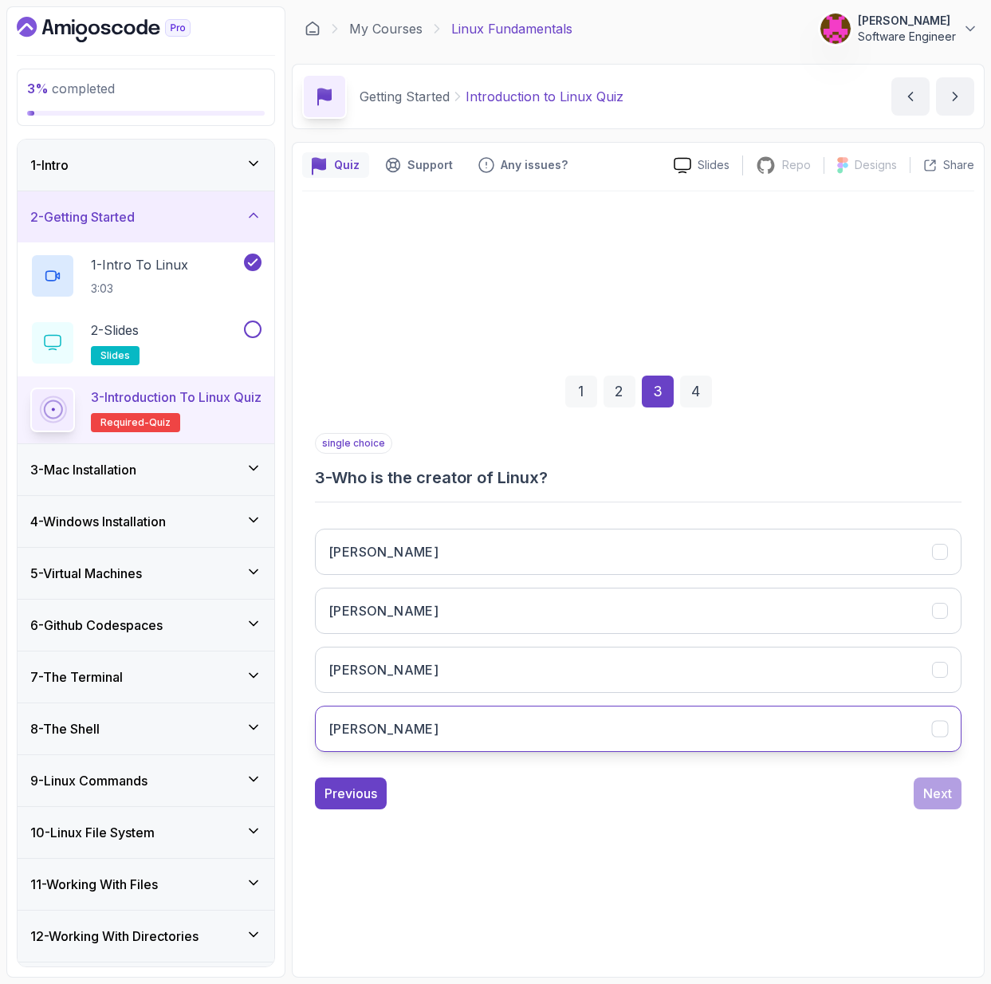
click at [632, 709] on button "[PERSON_NAME]" at bounding box center [638, 728] width 646 height 46
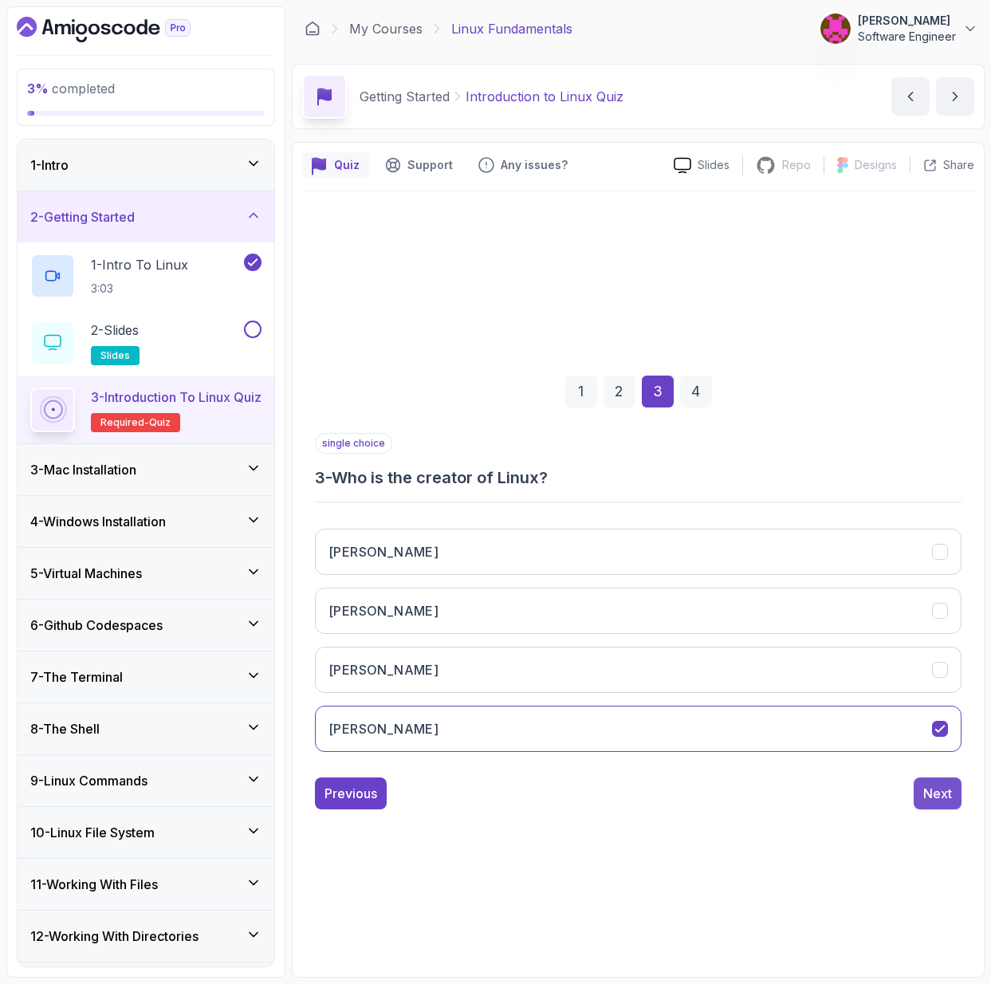
click at [937, 793] on div "Next" at bounding box center [937, 793] width 29 height 19
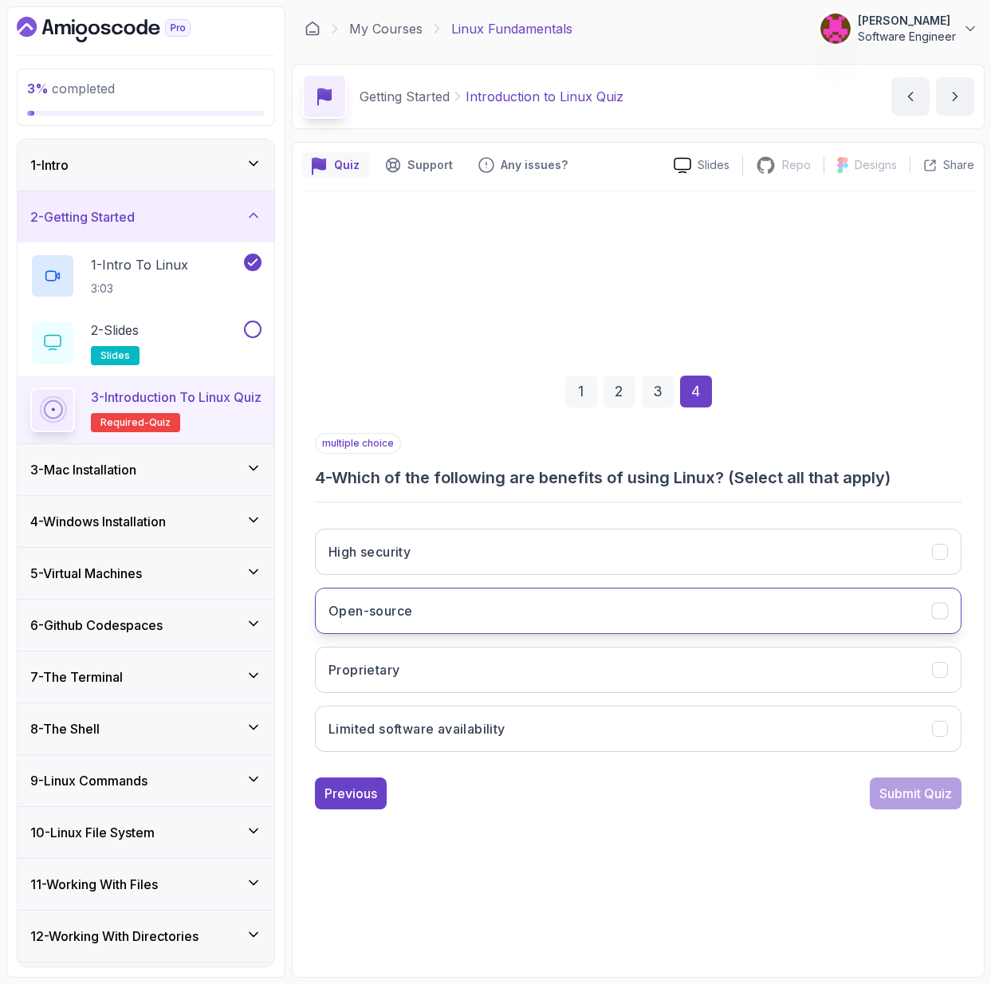
click at [553, 616] on button "Open-source" at bounding box center [638, 610] width 646 height 46
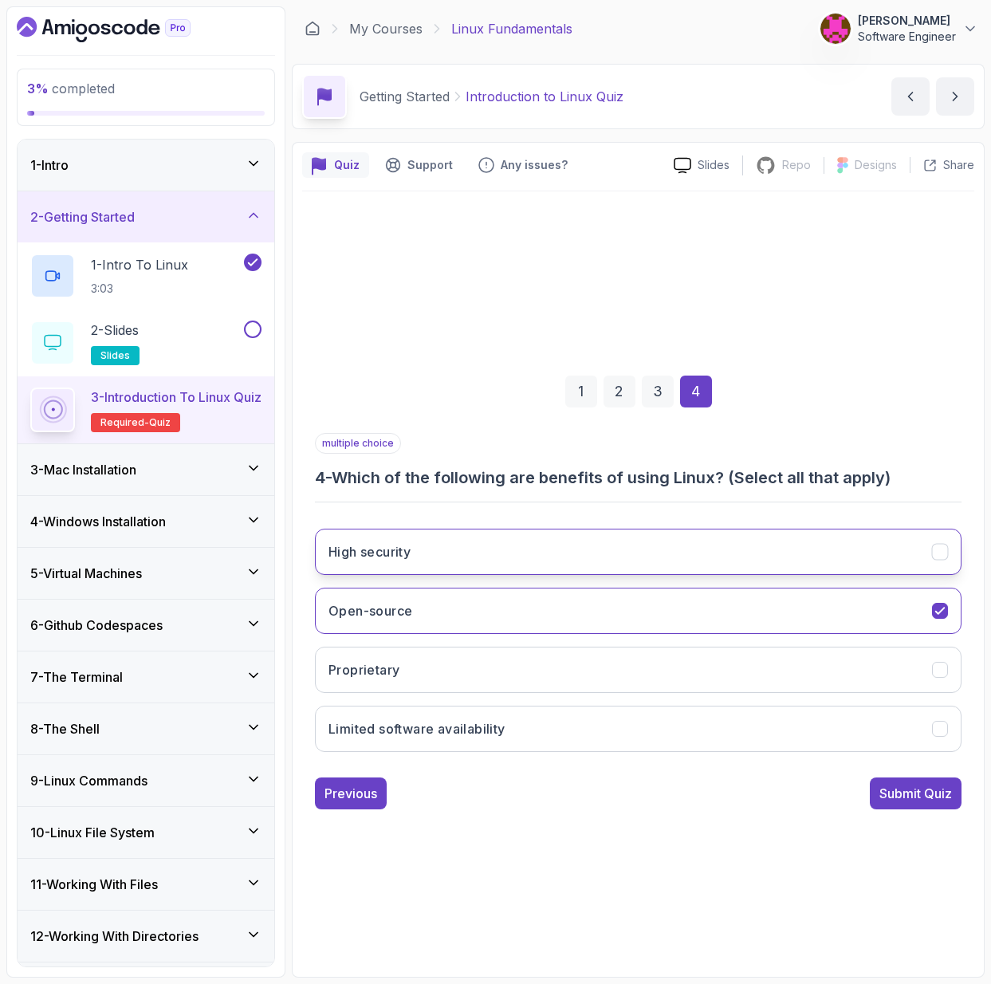
click at [697, 540] on button "High security" at bounding box center [638, 551] width 646 height 46
click at [921, 807] on button "Submit Quiz" at bounding box center [916, 793] width 92 height 32
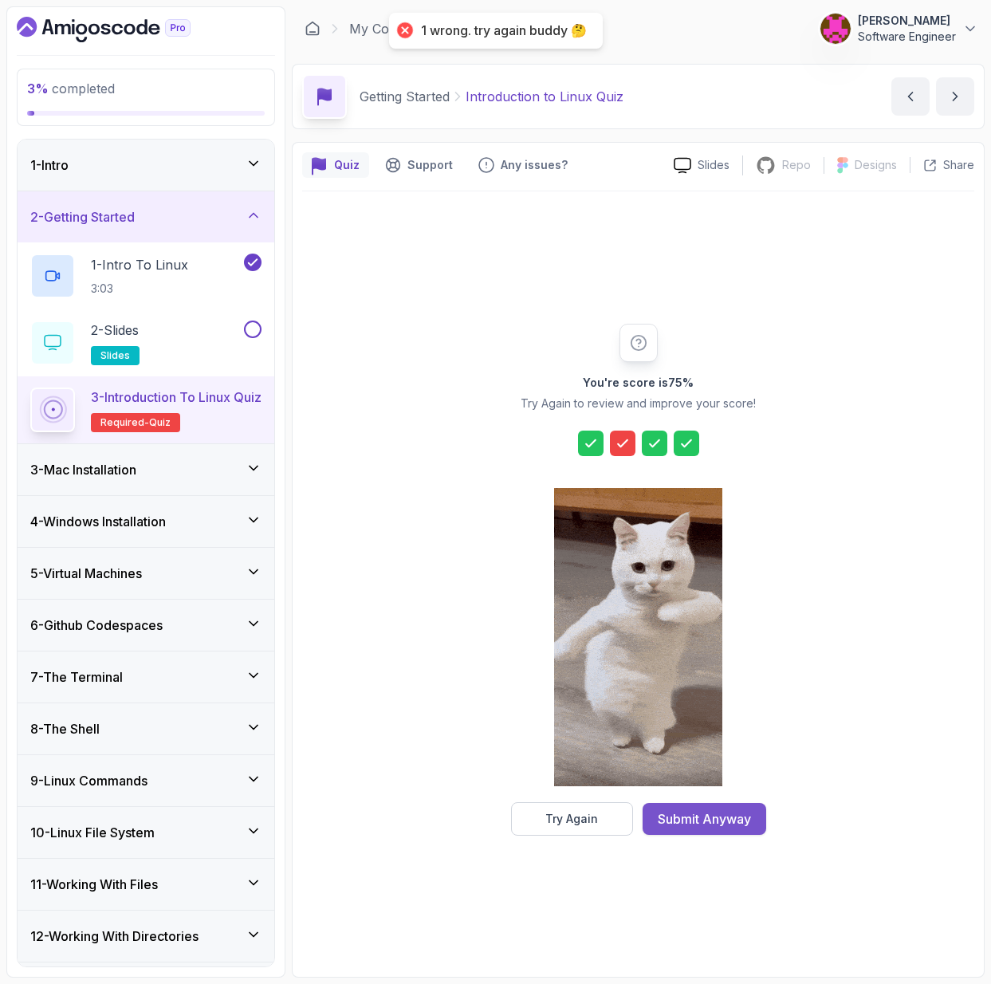
click at [732, 823] on div "Submit Anyway" at bounding box center [704, 818] width 93 height 19
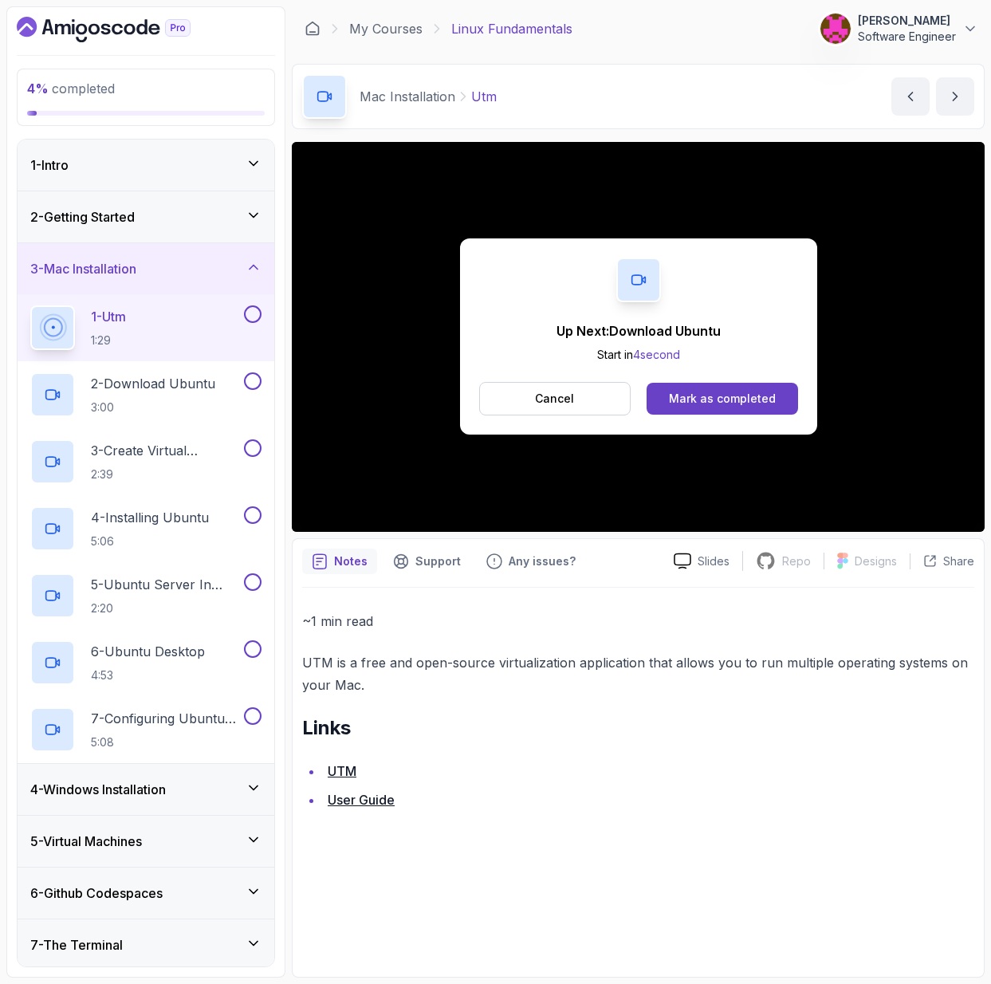
click at [577, 404] on button "Cancel" at bounding box center [555, 398] width 152 height 33
